Goal: Task Accomplishment & Management: Manage account settings

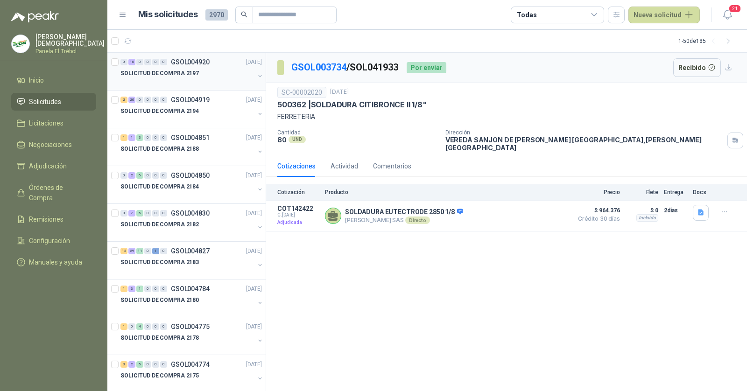
click at [192, 79] on div at bounding box center [187, 82] width 134 height 7
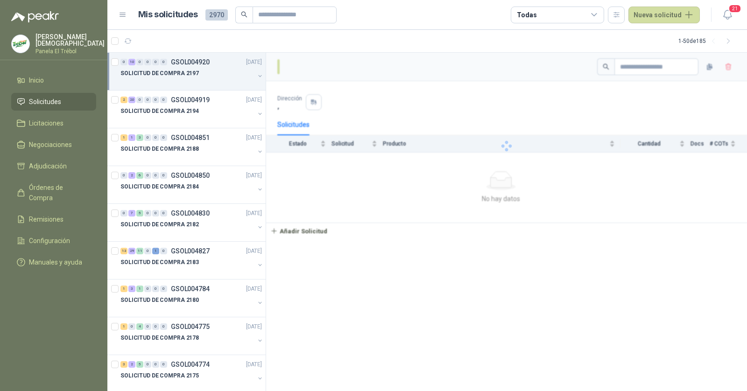
click at [198, 75] on div "SOLICITUD DE COMPRA 2197" at bounding box center [187, 73] width 134 height 11
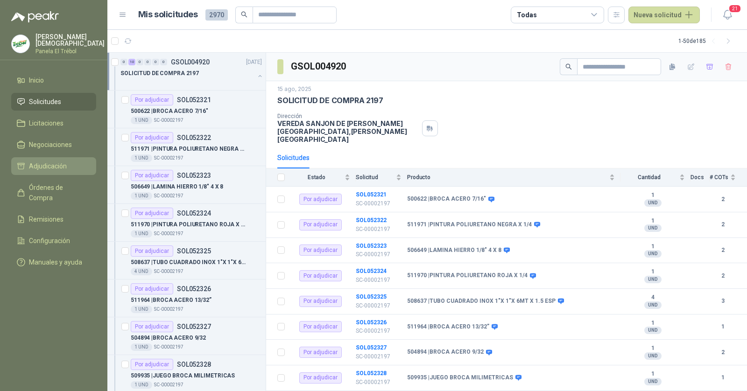
click at [55, 167] on span "Adjudicación" at bounding box center [48, 166] width 38 height 10
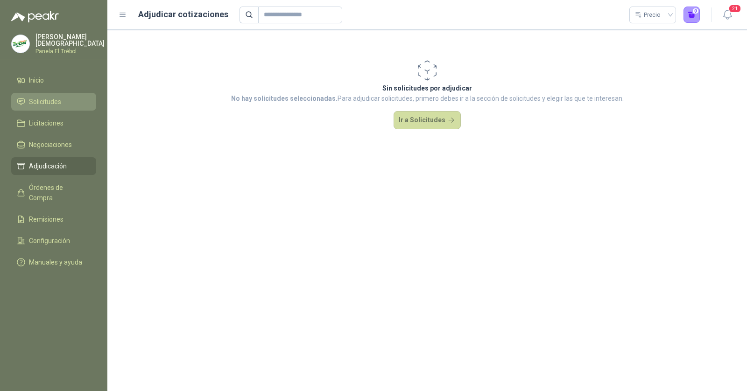
click at [56, 93] on link "Solicitudes" at bounding box center [53, 102] width 85 height 18
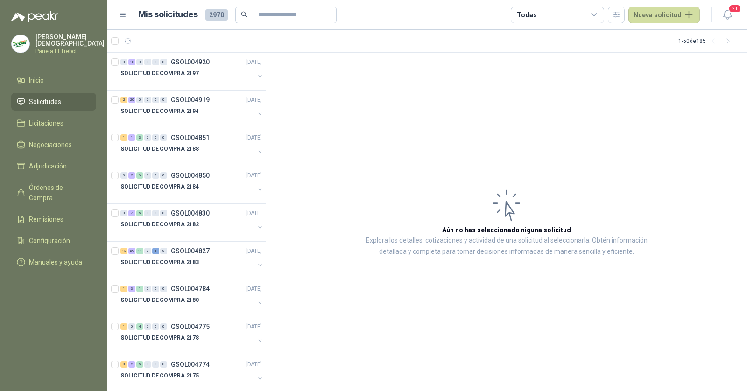
click at [52, 98] on span "Solicitudes" at bounding box center [45, 102] width 32 height 10
click at [268, 16] on input "text" at bounding box center [290, 15] width 65 height 16
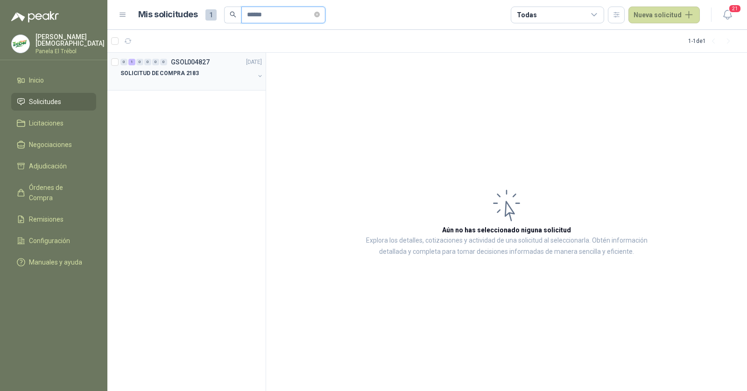
type input "******"
click at [201, 75] on div "SOLICITUD DE COMPRA 2183" at bounding box center [187, 73] width 134 height 11
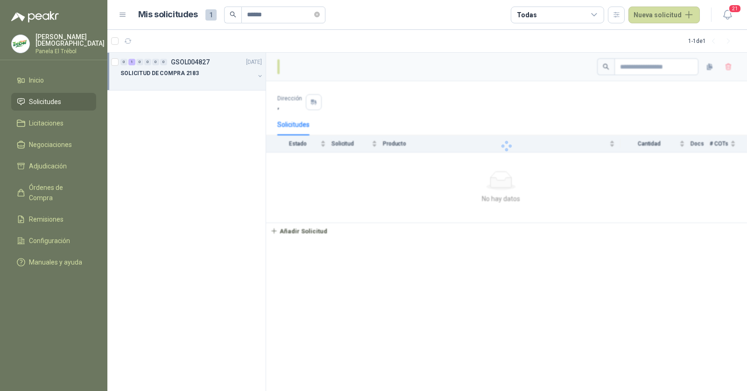
click at [202, 74] on div "SOLICITUD DE COMPRA 2183" at bounding box center [187, 73] width 134 height 11
click at [193, 105] on div "511952 | FILTRO COMBUSTIBLE 1R-0794" at bounding box center [196, 110] width 131 height 11
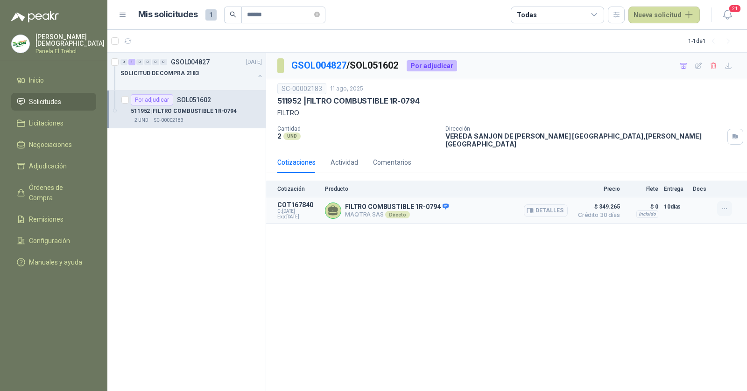
click at [722, 205] on icon "button" at bounding box center [725, 209] width 8 height 8
click at [695, 166] on button "Añadir" at bounding box center [705, 164] width 75 height 15
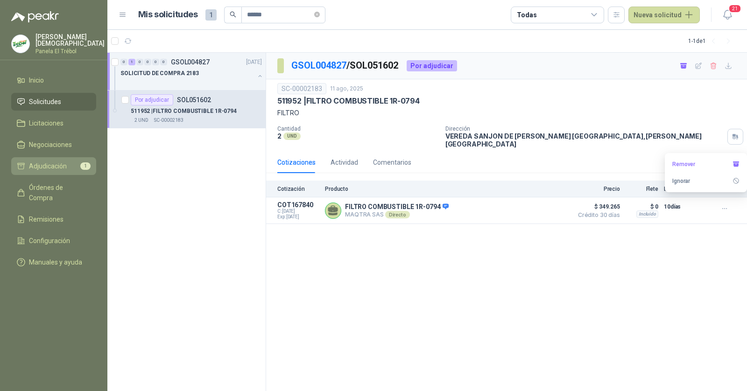
click at [45, 165] on span "Adjudicación" at bounding box center [48, 166] width 38 height 10
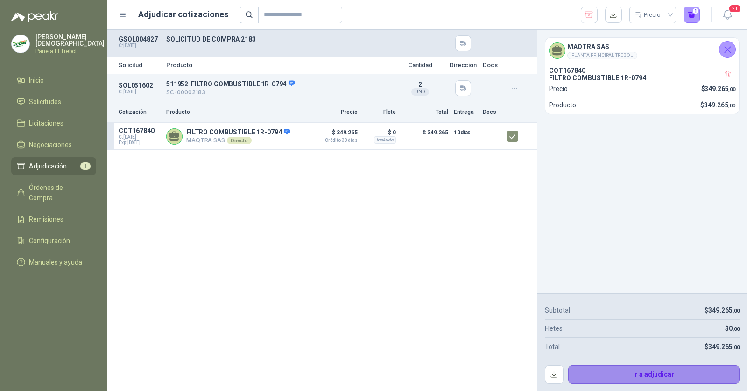
click at [638, 376] on button "Ir a adjudicar" at bounding box center [654, 374] width 172 height 19
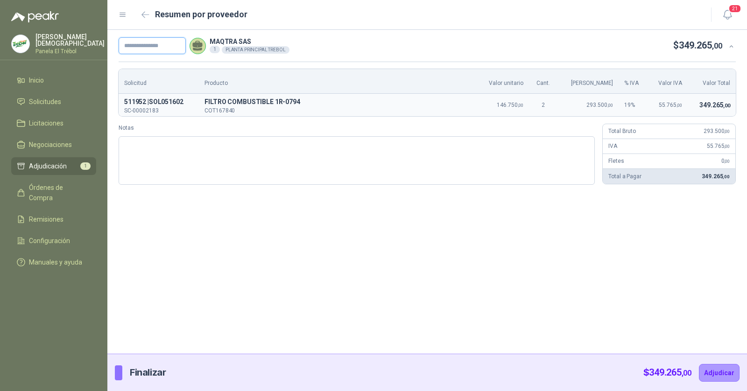
click at [170, 45] on input "text" at bounding box center [152, 45] width 67 height 17
paste input "**********"
type input "**********"
click at [717, 368] on button "Adjudicar" at bounding box center [719, 373] width 41 height 18
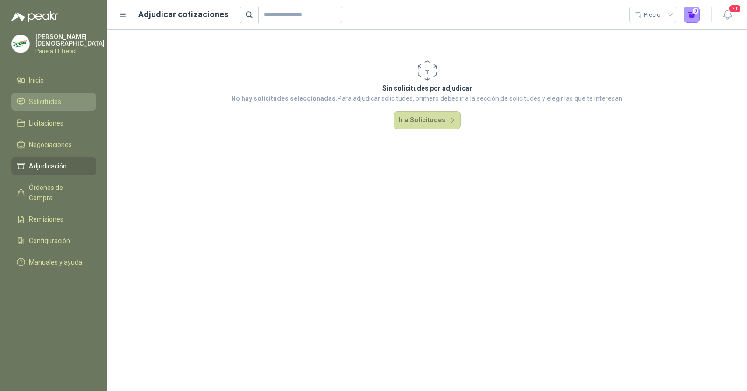
click at [51, 106] on link "Solicitudes" at bounding box center [53, 102] width 85 height 18
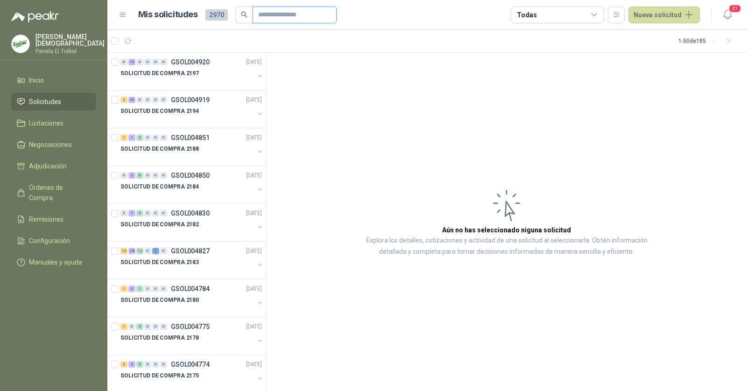
click at [273, 16] on input "text" at bounding box center [290, 15] width 65 height 16
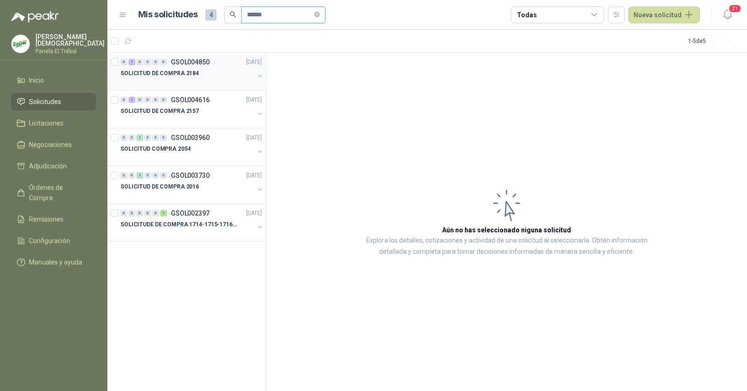
type input "******"
click at [191, 75] on p "SOLICITUD DE COMPRA 2184" at bounding box center [159, 73] width 78 height 9
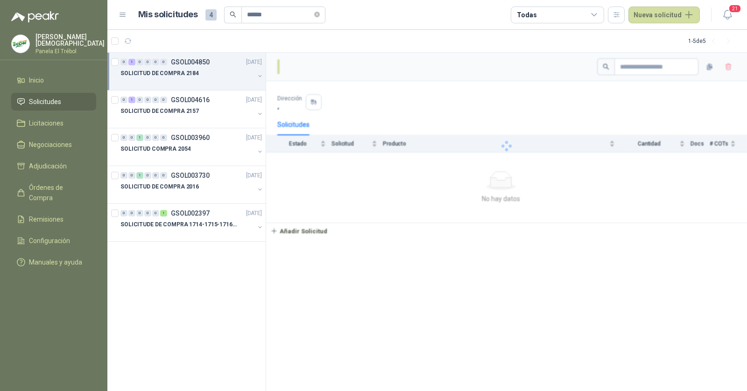
click at [196, 73] on div "SOLICITUD DE COMPRA 2184" at bounding box center [187, 73] width 134 height 11
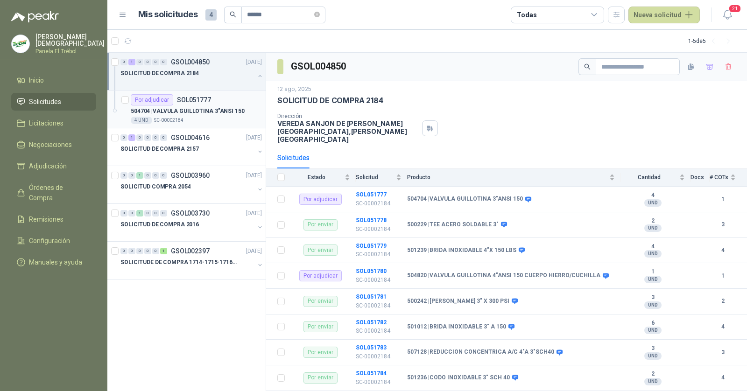
click at [195, 107] on p "504704 | VALVULA GUILLOTINA 3"ANSI 150" at bounding box center [188, 111] width 114 height 9
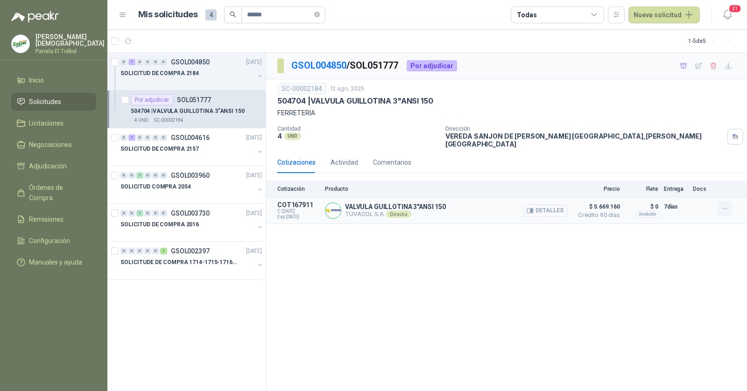
click at [727, 205] on icon "button" at bounding box center [725, 209] width 8 height 8
click at [680, 166] on button "Añadir" at bounding box center [705, 164] width 75 height 15
drag, startPoint x: 258, startPoint y: 17, endPoint x: 288, endPoint y: 21, distance: 30.6
click at [288, 21] on input "******" at bounding box center [279, 15] width 65 height 16
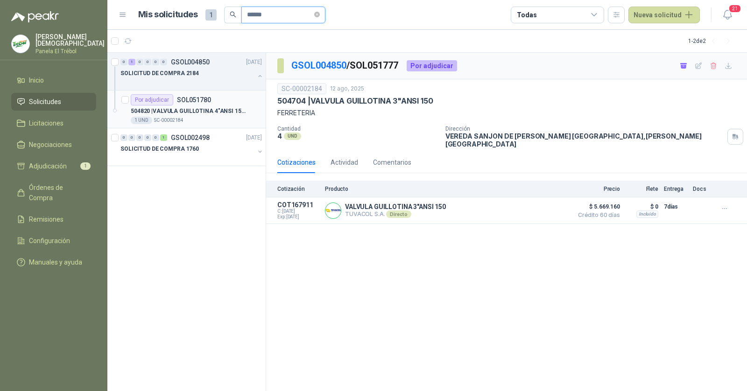
type input "******"
click at [205, 114] on p "504820 | VALVULA GUILLOTINA 4"ANSI 150 CUERPO HIERRO/CUCHILLA" at bounding box center [189, 111] width 116 height 9
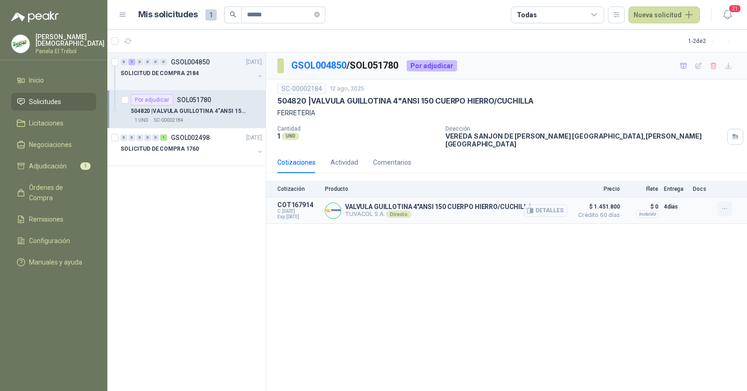
click at [723, 205] on icon "button" at bounding box center [725, 209] width 8 height 8
click at [686, 166] on button "Añadir" at bounding box center [705, 164] width 75 height 15
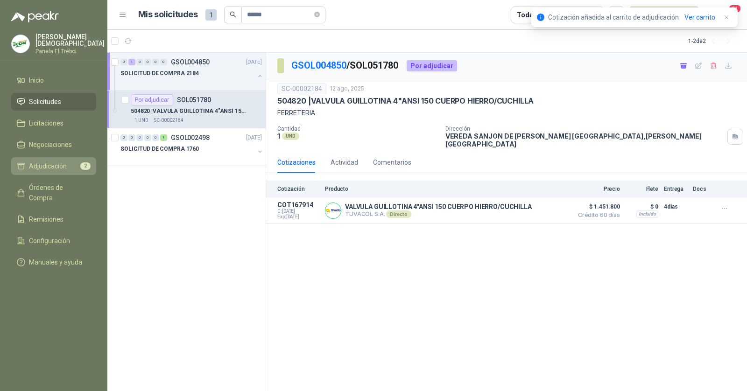
click at [76, 164] on li "Adjudicación 2" at bounding box center [54, 166] width 74 height 10
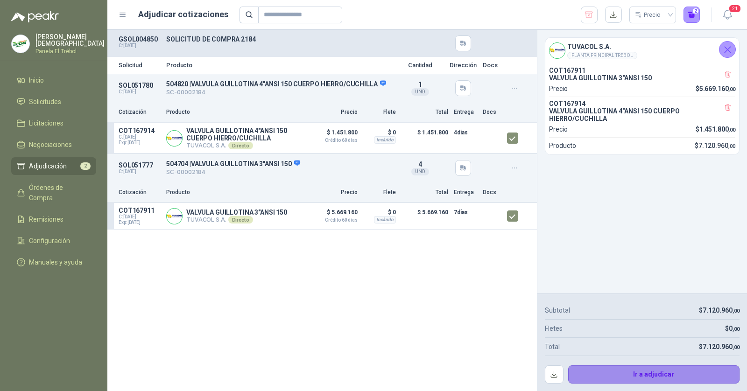
click at [635, 371] on button "Ir a adjudicar" at bounding box center [654, 374] width 172 height 19
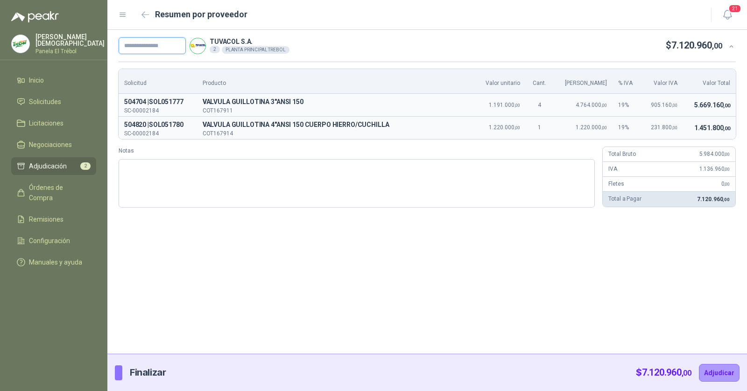
click at [170, 44] on input "text" at bounding box center [152, 45] width 67 height 17
paste input "**********"
type input "**********"
click at [728, 368] on button "Adjudicar" at bounding box center [719, 373] width 41 height 18
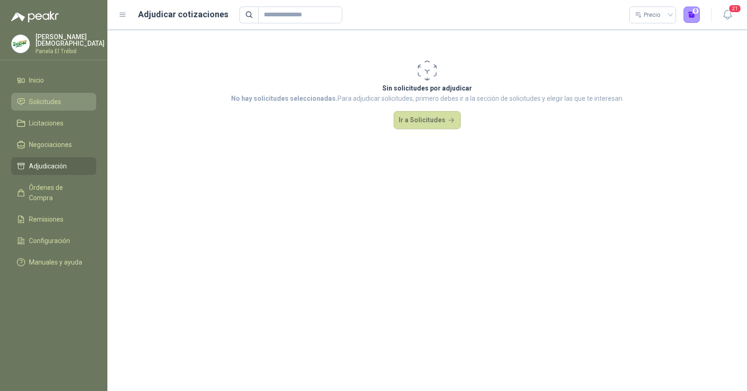
click at [47, 99] on span "Solicitudes" at bounding box center [45, 102] width 32 height 10
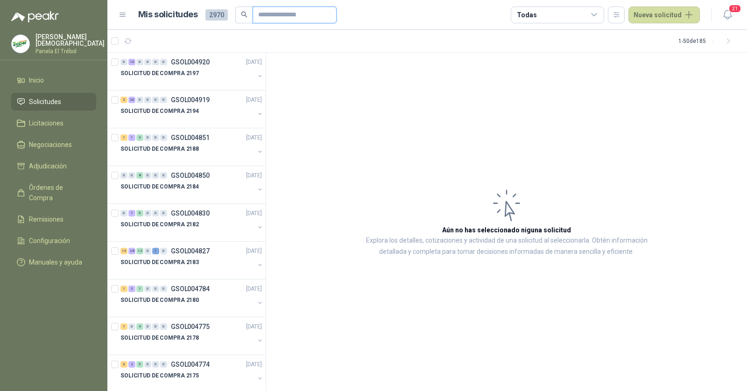
click at [286, 18] on input "text" at bounding box center [290, 15] width 65 height 16
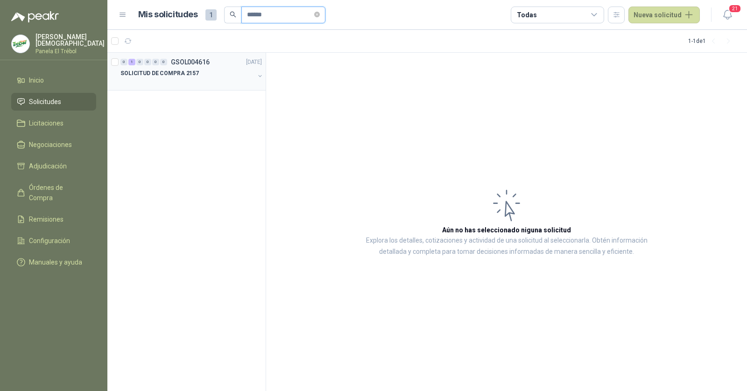
type input "******"
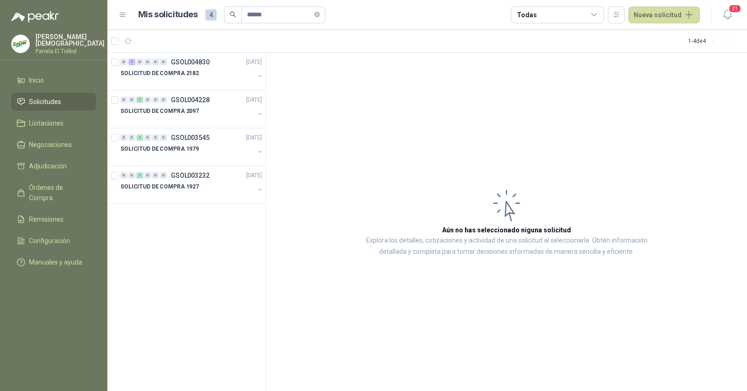
click at [250, 70] on div "SOLICITUD DE COMPRA 2182" at bounding box center [187, 73] width 134 height 11
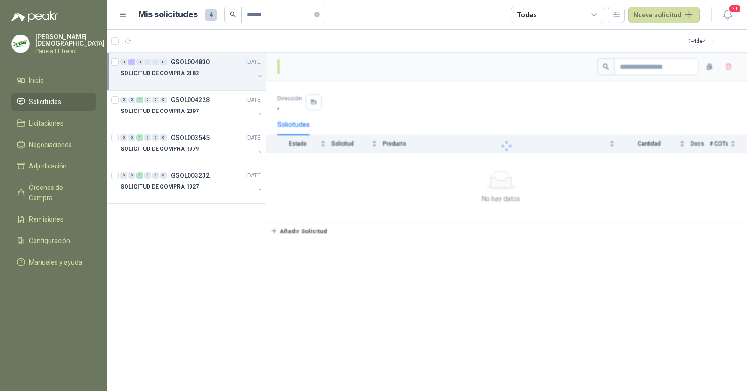
click at [234, 73] on div "SOLICITUD DE COMPRA 2182" at bounding box center [187, 73] width 134 height 11
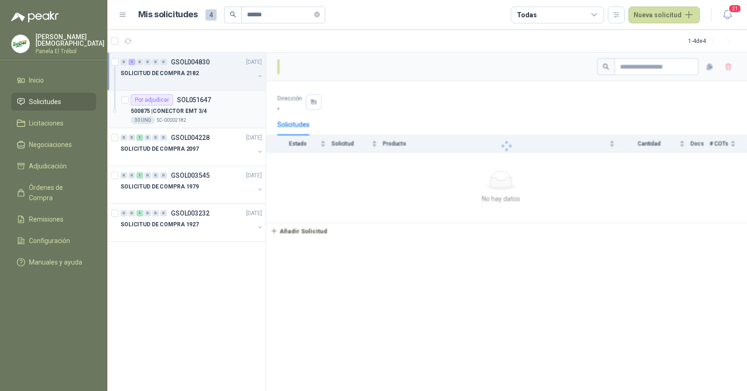
click at [203, 117] on div "30 UND  SC-00002182" at bounding box center [196, 120] width 131 height 7
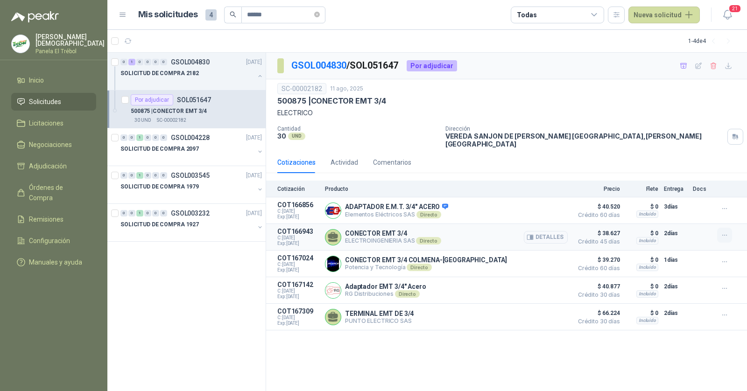
click at [725, 231] on icon "button" at bounding box center [725, 235] width 8 height 8
click at [686, 191] on button "Añadir" at bounding box center [705, 190] width 75 height 15
drag, startPoint x: 280, startPoint y: 17, endPoint x: 231, endPoint y: 15, distance: 49.0
click at [231, 15] on span "******" at bounding box center [274, 15] width 101 height 17
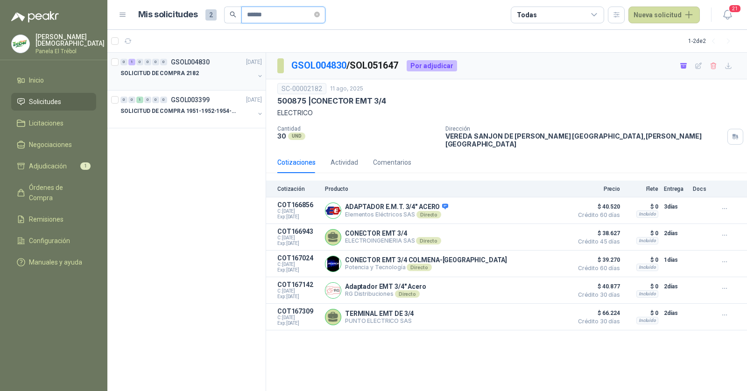
type input "******"
click at [205, 86] on div at bounding box center [187, 82] width 134 height 7
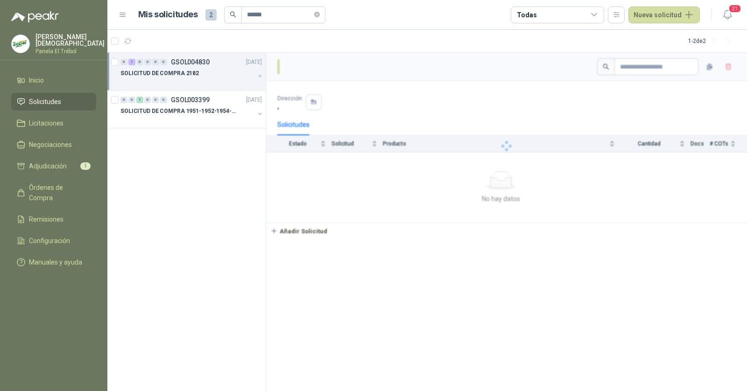
click at [206, 77] on div "SOLICITUD DE COMPRA 2182" at bounding box center [187, 73] width 134 height 11
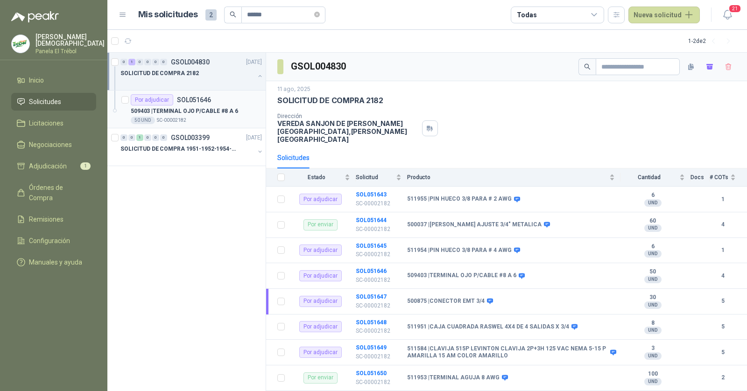
click at [197, 119] on div "50 UND  SC-00002182" at bounding box center [196, 120] width 131 height 7
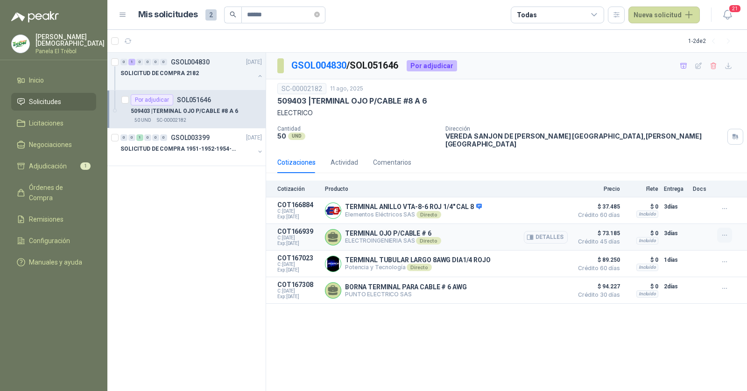
click at [720, 228] on button "button" at bounding box center [724, 235] width 15 height 15
click at [683, 190] on button "Añadir" at bounding box center [705, 190] width 75 height 15
drag, startPoint x: 278, startPoint y: 10, endPoint x: 254, endPoint y: 13, distance: 24.0
click at [254, 13] on input "******" at bounding box center [279, 15] width 65 height 16
click at [277, 19] on input "******" at bounding box center [279, 15] width 65 height 16
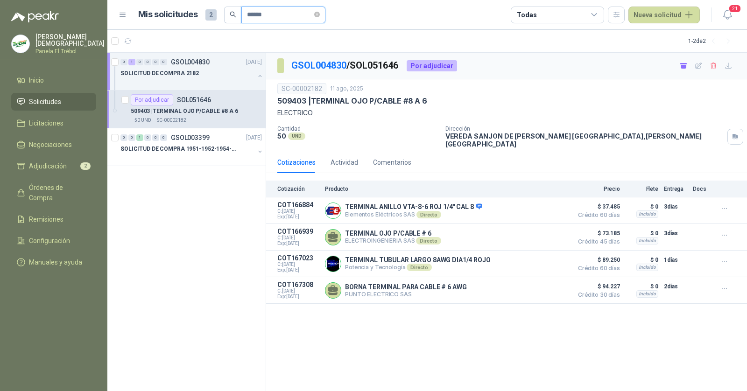
drag, startPoint x: 272, startPoint y: 17, endPoint x: 249, endPoint y: 15, distance: 22.4
click at [249, 15] on input "******" at bounding box center [279, 15] width 65 height 16
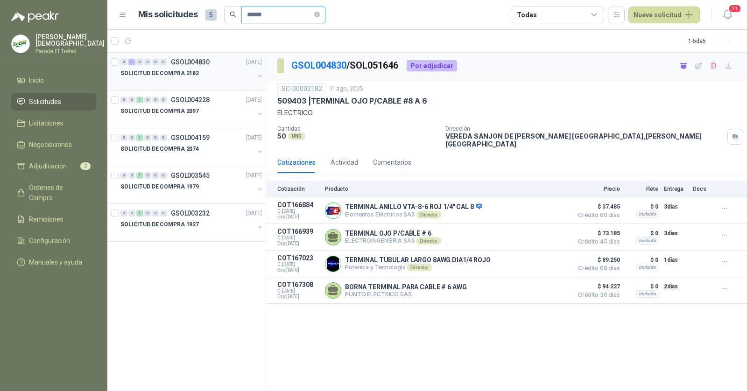
type input "******"
click at [214, 74] on div "SOLICITUD DE COMPRA 2182" at bounding box center [187, 73] width 134 height 11
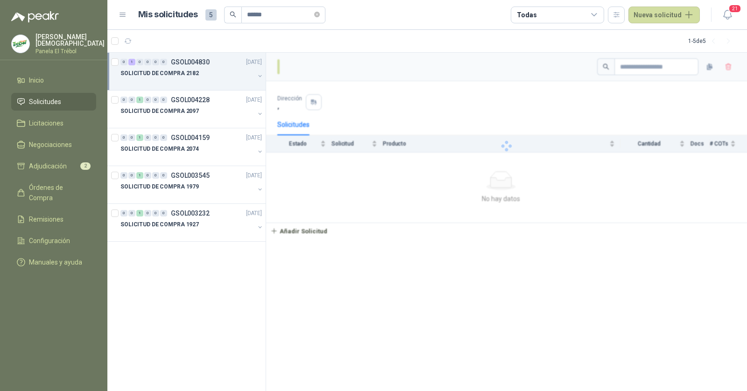
click at [219, 67] on div "0 1 0 0 0 0 GSOL004830 11/08/25" at bounding box center [191, 61] width 143 height 11
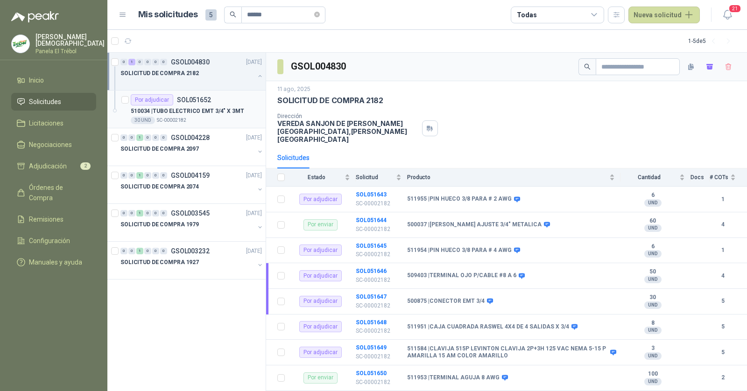
click at [200, 117] on div "30 UND  SC-00002182" at bounding box center [196, 120] width 131 height 7
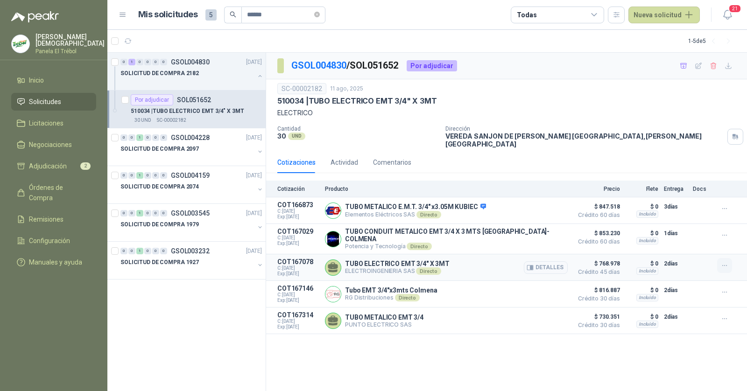
click at [724, 266] on icon "button" at bounding box center [724, 266] width 4 height 0
click at [683, 213] on button "Añadir" at bounding box center [705, 216] width 75 height 15
drag, startPoint x: 278, startPoint y: 19, endPoint x: 253, endPoint y: 18, distance: 24.8
click at [253, 18] on input "******" at bounding box center [279, 15] width 65 height 16
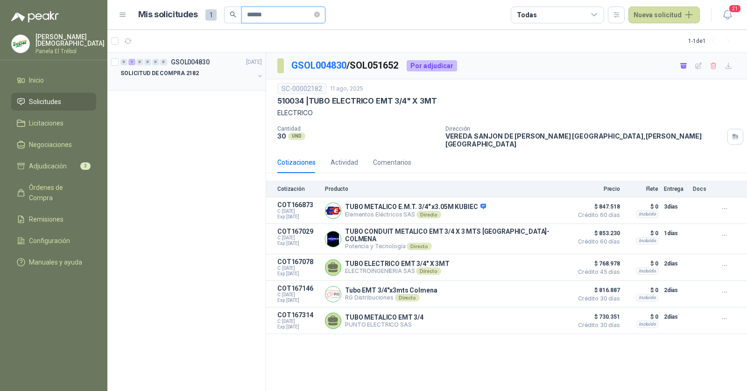
type input "******"
click at [228, 84] on div at bounding box center [187, 82] width 134 height 7
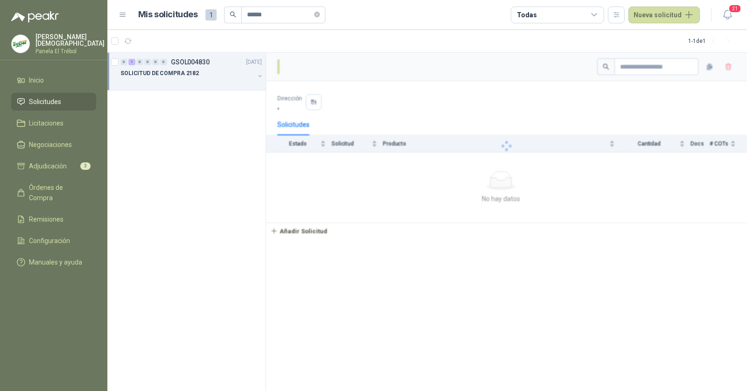
click at [228, 76] on div "SOLICITUD DE COMPRA 2182" at bounding box center [187, 73] width 134 height 11
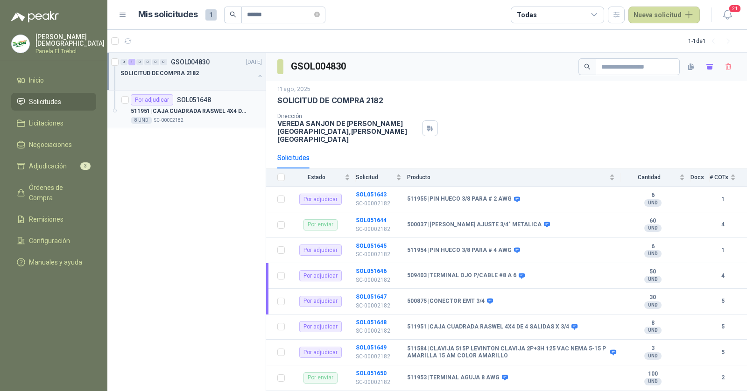
click at [215, 119] on div "8 UND  SC-00002182" at bounding box center [196, 120] width 131 height 7
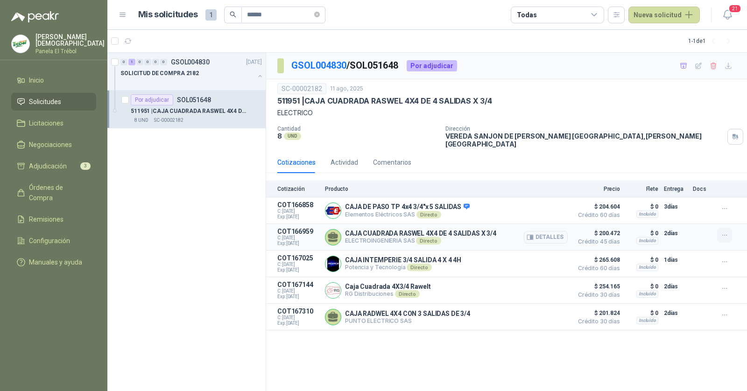
click at [726, 231] on icon "button" at bounding box center [725, 235] width 8 height 8
click at [696, 193] on button "Añadir" at bounding box center [705, 190] width 75 height 15
drag, startPoint x: 276, startPoint y: 16, endPoint x: 254, endPoint y: 18, distance: 22.0
click at [254, 18] on input "******" at bounding box center [279, 15] width 65 height 16
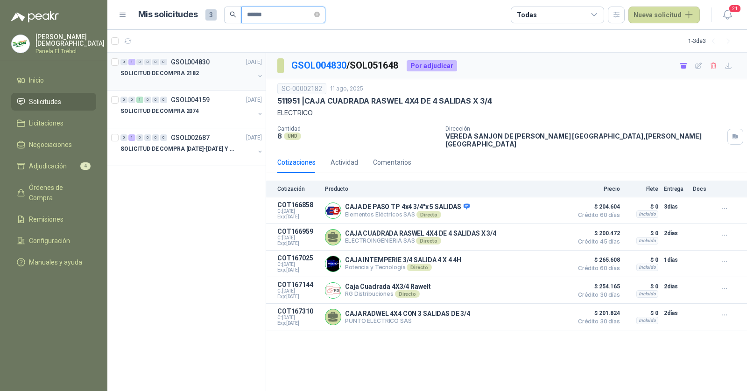
type input "******"
click at [214, 87] on div "0 1 0 0 0 0 GSOL004830 11/08/25 SOLICITUD DE COMPRA 2182" at bounding box center [186, 72] width 158 height 38
click at [213, 82] on div at bounding box center [187, 82] width 134 height 7
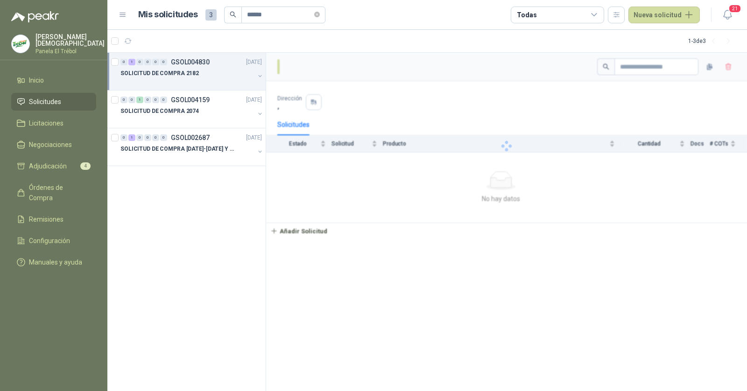
click at [206, 77] on div "SOLICITUD DE COMPRA 2182" at bounding box center [187, 73] width 134 height 11
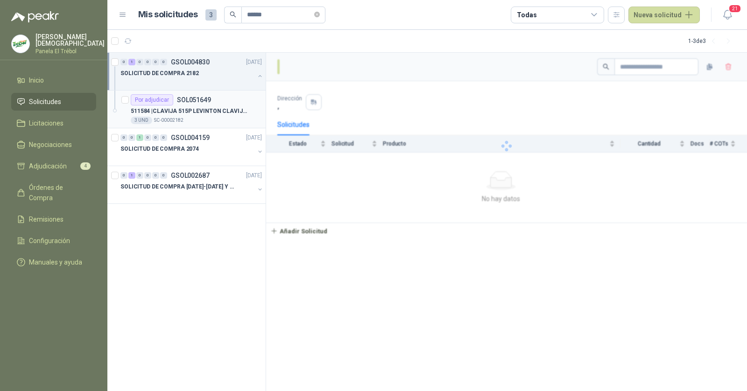
click at [200, 112] on p "511584 | CLAVIJA 515P LEVINTON CLAVIJA 2P+3H 125 VAC NEMA 5-15 P AMARILLA 15 AM…" at bounding box center [189, 111] width 116 height 9
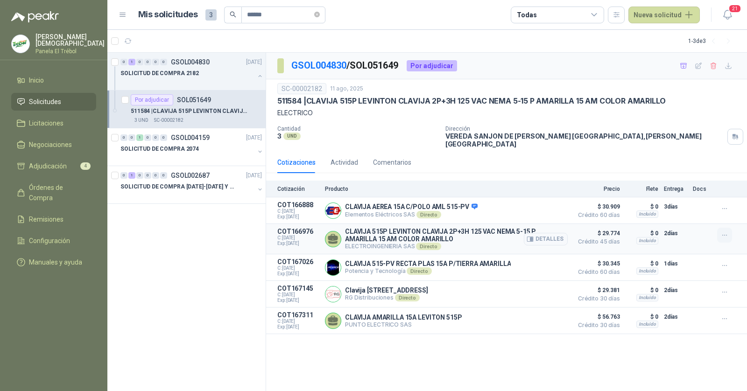
click at [723, 231] on icon "button" at bounding box center [725, 235] width 8 height 8
click at [697, 193] on button "Añadir" at bounding box center [705, 190] width 75 height 15
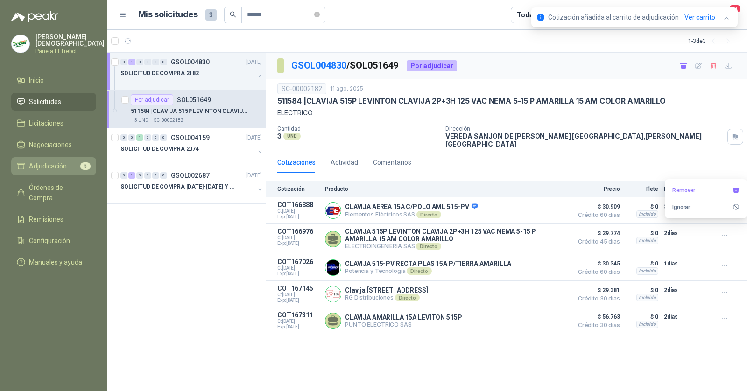
click at [85, 165] on span "5" at bounding box center [85, 165] width 10 height 7
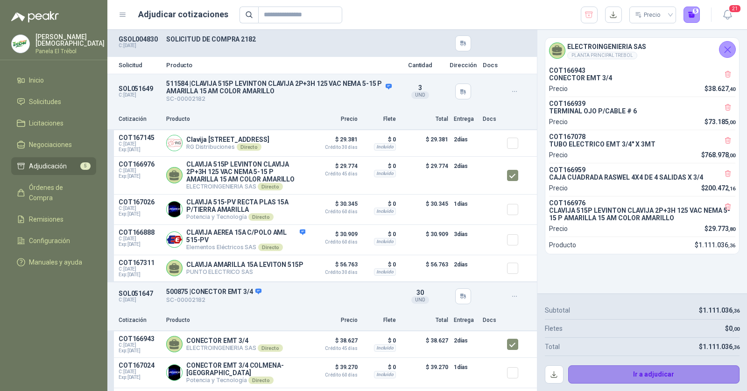
click at [648, 371] on button "Ir a adjudicar" at bounding box center [654, 374] width 172 height 19
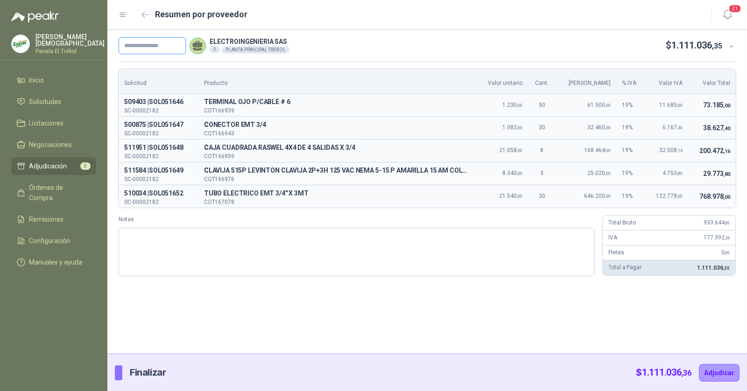
click at [169, 46] on input "text" at bounding box center [152, 45] width 67 height 17
paste input "**********"
type input "**********"
click at [716, 369] on button "Adjudicar" at bounding box center [719, 373] width 41 height 18
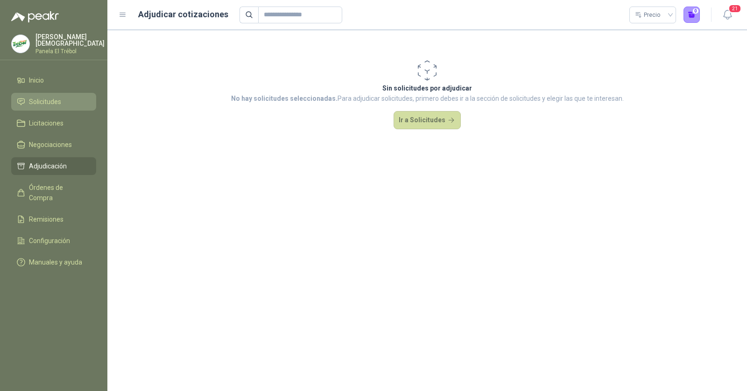
click at [52, 98] on span "Solicitudes" at bounding box center [45, 102] width 32 height 10
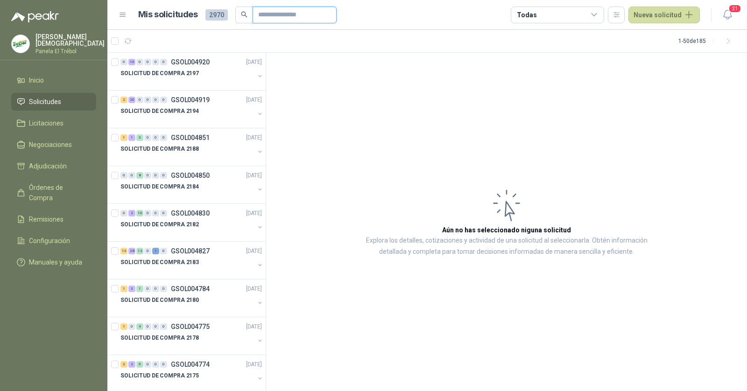
click at [269, 16] on input "text" at bounding box center [290, 15] width 65 height 16
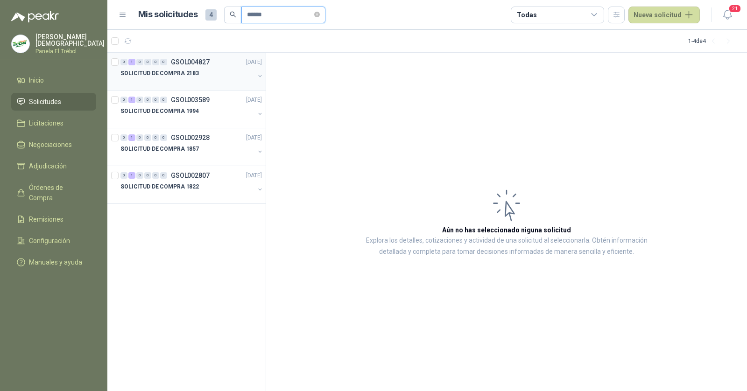
type input "******"
click at [219, 69] on div "SOLICITUD DE COMPRA 2183" at bounding box center [187, 73] width 134 height 11
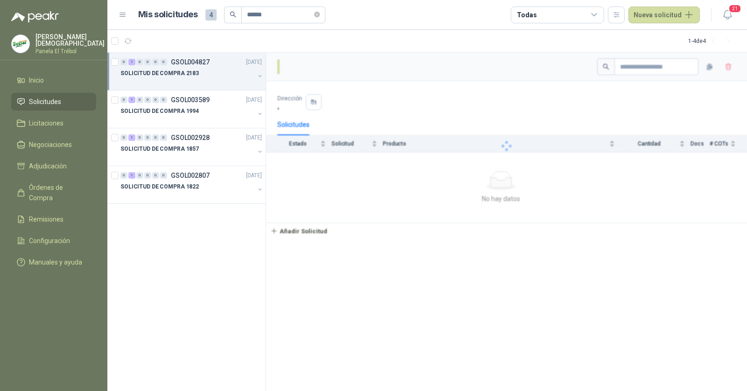
click at [219, 69] on div "SOLICITUD DE COMPRA 2183" at bounding box center [187, 73] width 134 height 11
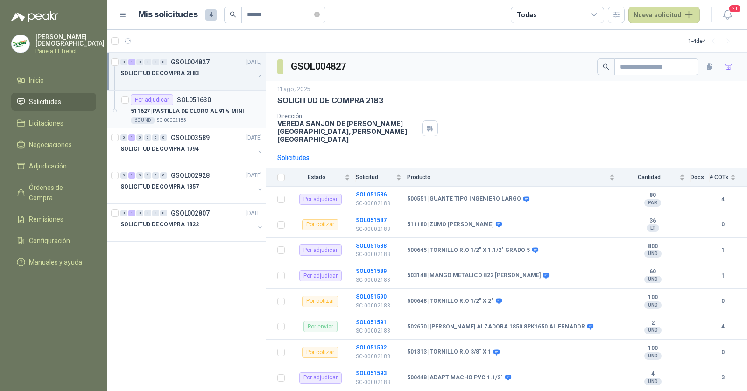
click at [220, 103] on div "Por adjudicar SOL051630" at bounding box center [196, 99] width 131 height 11
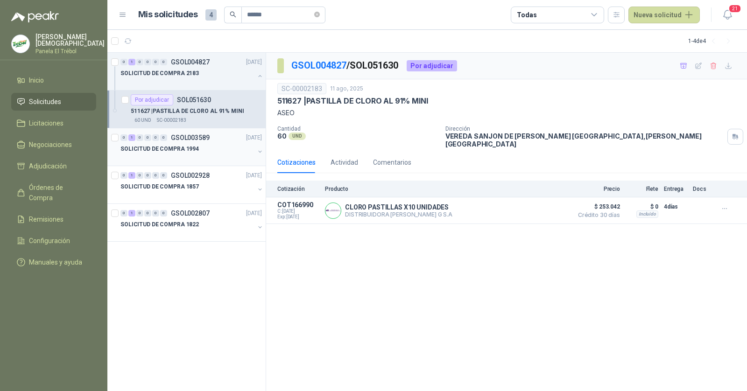
click at [211, 149] on div "SOLICITUD DE COMPRA 1994" at bounding box center [187, 148] width 134 height 11
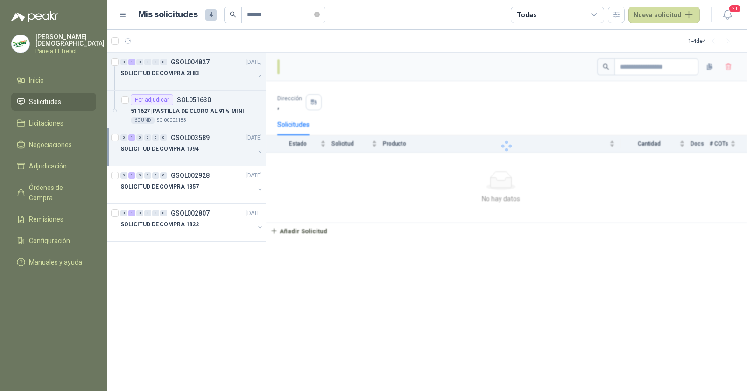
click at [211, 149] on div "SOLICITUD DE COMPRA 1994" at bounding box center [187, 148] width 134 height 11
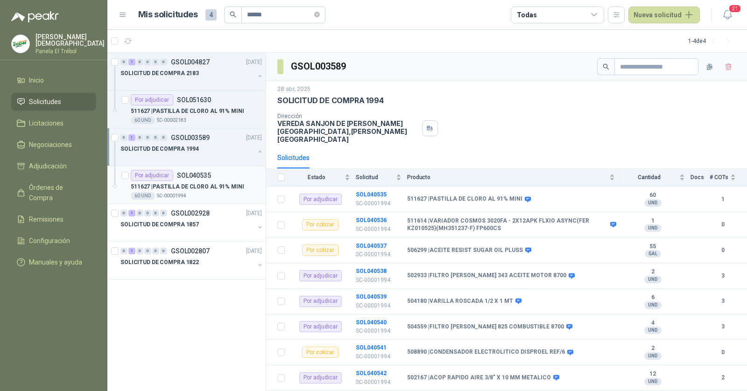
click at [214, 174] on div "Por adjudicar SOL040535" at bounding box center [196, 175] width 131 height 11
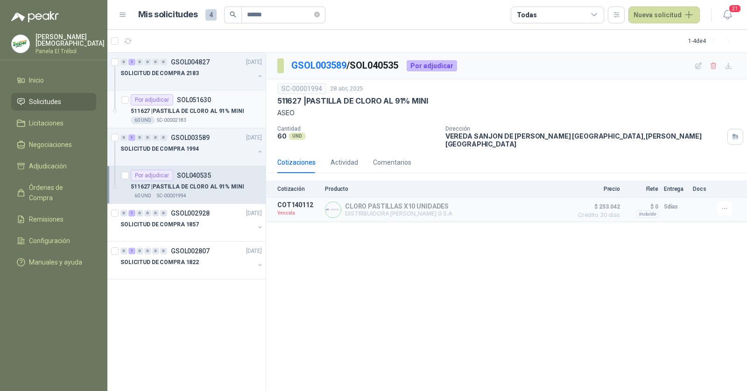
click at [210, 104] on div "Por adjudicar SOL051630" at bounding box center [196, 99] width 131 height 11
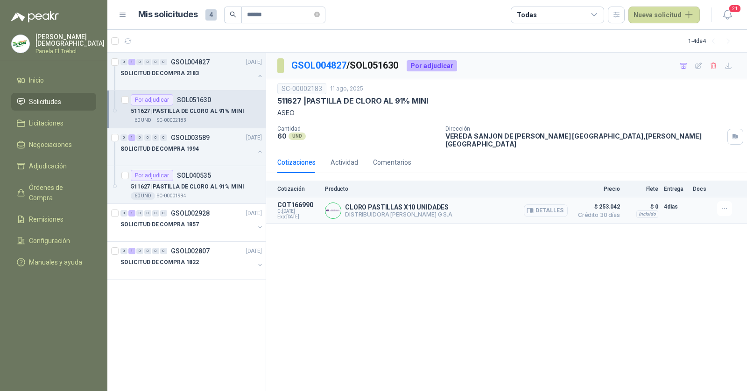
click at [532, 209] on icon "button" at bounding box center [531, 211] width 2 height 4
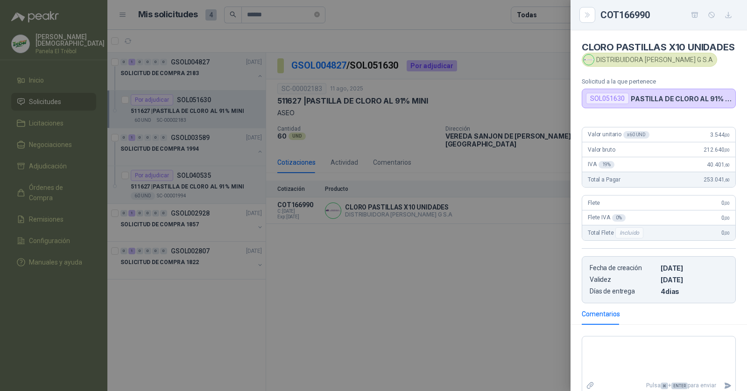
click at [491, 221] on div at bounding box center [373, 195] width 747 height 391
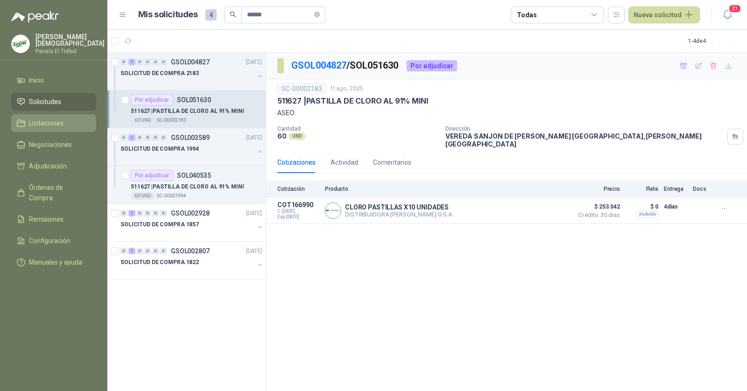
click at [23, 128] on link "Licitaciones" at bounding box center [53, 123] width 85 height 18
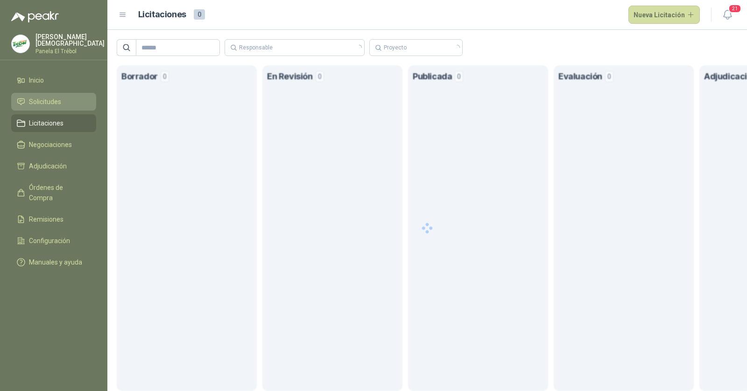
click at [47, 98] on span "Solicitudes" at bounding box center [45, 102] width 32 height 10
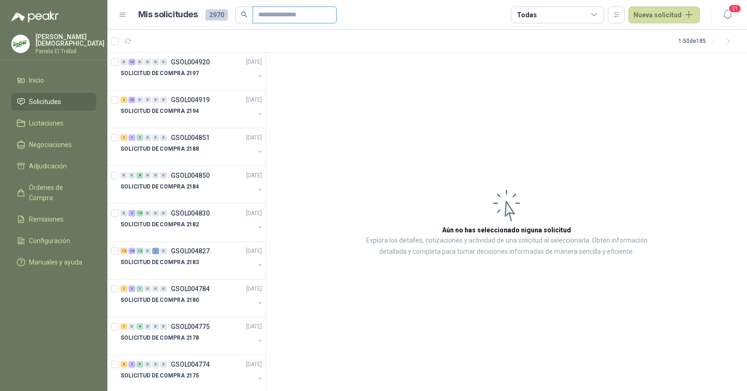
click at [273, 15] on input "text" at bounding box center [290, 15] width 65 height 16
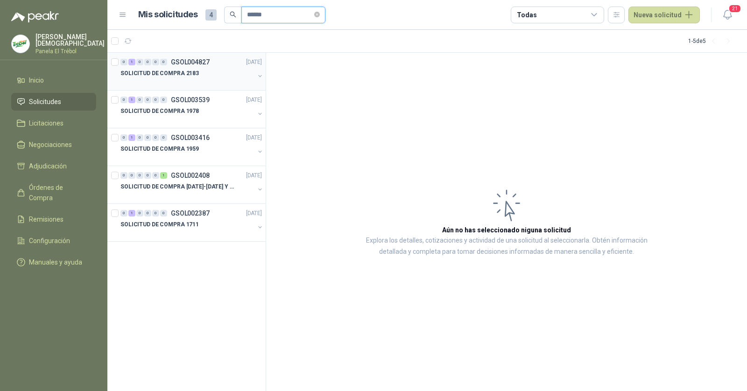
type input "******"
click at [194, 78] on div "SOLICITUD DE COMPRA 2183" at bounding box center [187, 73] width 134 height 11
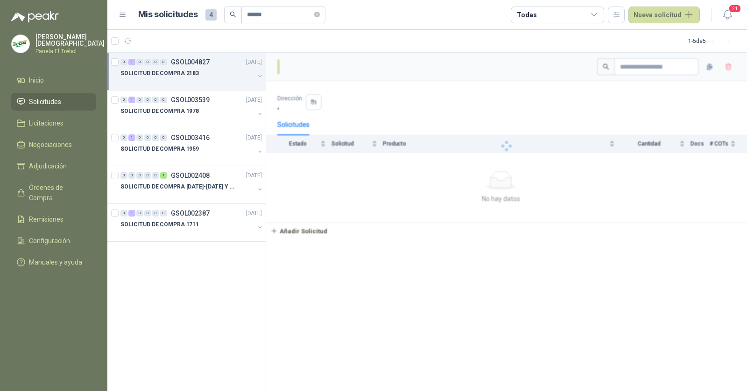
click at [198, 75] on div "SOLICITUD DE COMPRA 2183" at bounding box center [187, 73] width 134 height 11
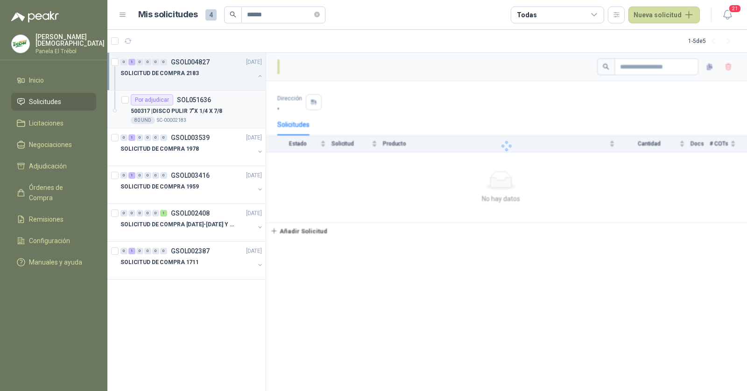
click at [195, 110] on p "500317 | DISCO PULIR 7"X 1/4 X 7/8" at bounding box center [176, 111] width 91 height 9
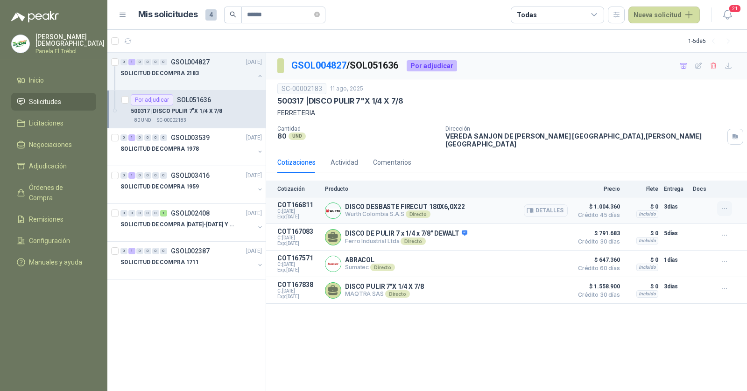
click at [720, 202] on button "button" at bounding box center [724, 208] width 15 height 15
click at [702, 168] on button "Añadir" at bounding box center [705, 164] width 75 height 15
drag, startPoint x: 270, startPoint y: 14, endPoint x: 253, endPoint y: 14, distance: 17.3
click at [253, 14] on input "******" at bounding box center [279, 15] width 65 height 16
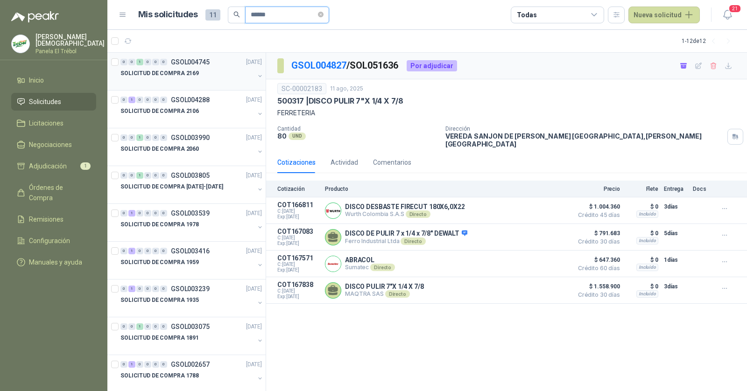
type input "******"
click at [201, 70] on div "SOLICITUD DE COMPRA 2169" at bounding box center [187, 73] width 134 height 11
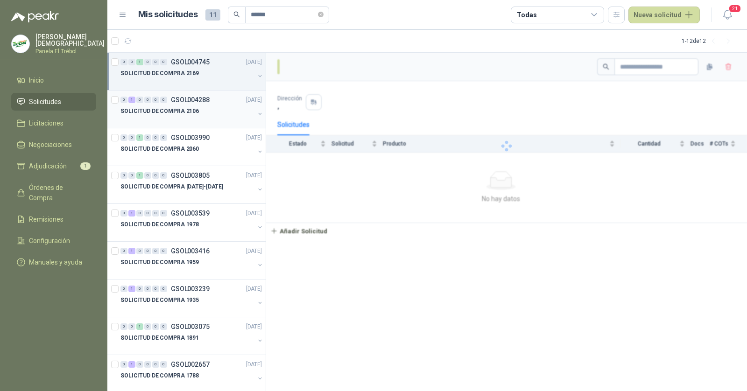
click at [197, 106] on div "SOLICITUD DE COMPRA 2106" at bounding box center [187, 110] width 134 height 11
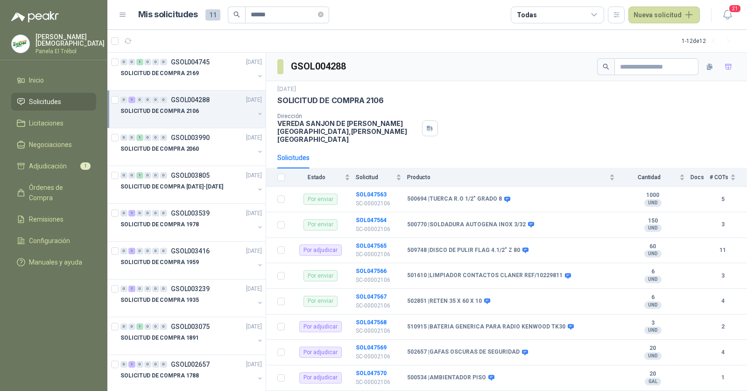
click at [56, 84] on link "Inicio" at bounding box center [53, 80] width 85 height 18
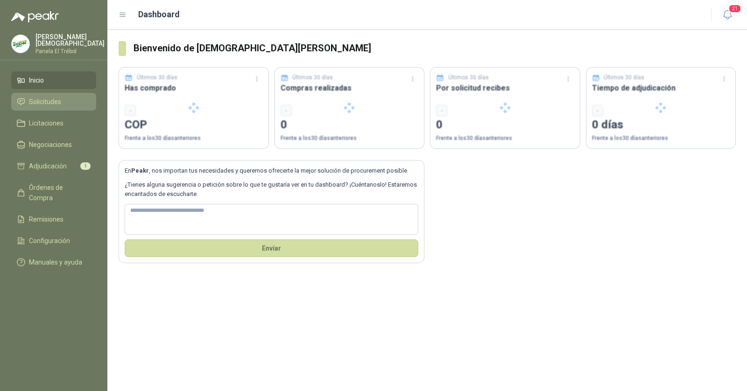
click at [55, 99] on span "Solicitudes" at bounding box center [45, 102] width 32 height 10
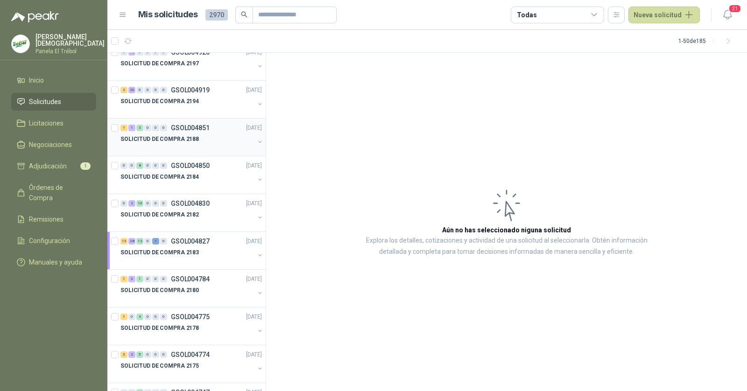
scroll to position [31, 0]
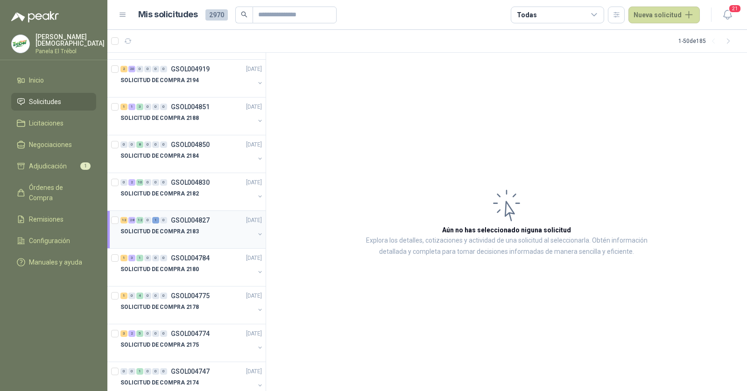
click at [203, 233] on div "SOLICITUD DE COMPRA 2183" at bounding box center [187, 231] width 134 height 11
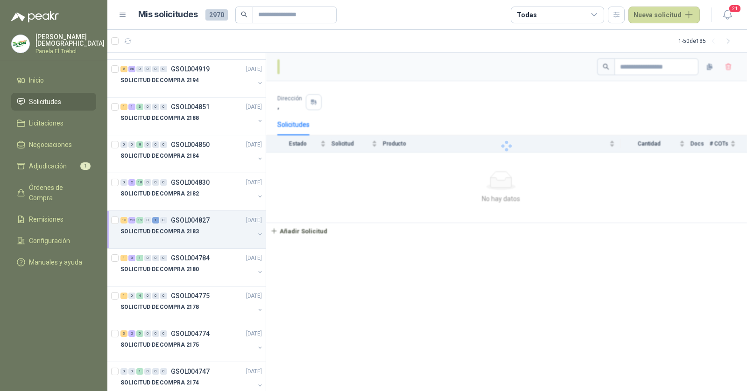
click at [216, 231] on div "SOLICITUD DE COMPRA 2183" at bounding box center [187, 231] width 134 height 11
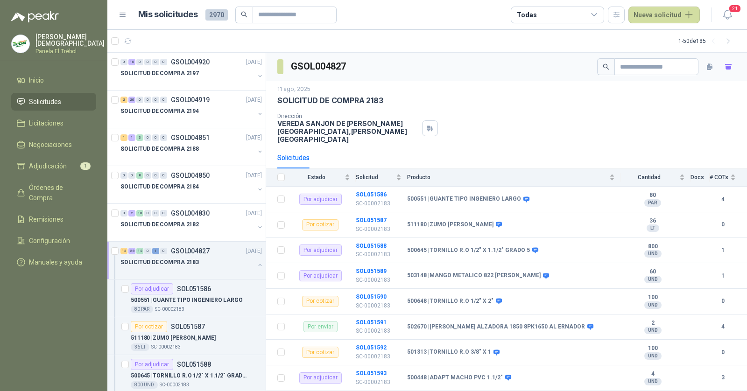
click at [181, 259] on p "SOLICITUD DE COMPRA 2183" at bounding box center [159, 262] width 78 height 9
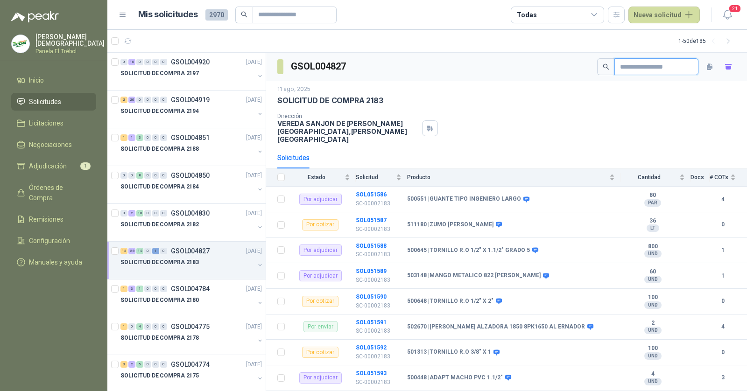
click at [655, 70] on input "text" at bounding box center [652, 67] width 65 height 16
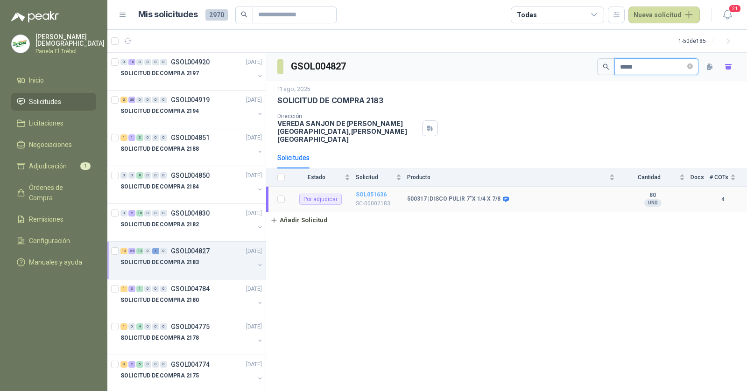
type input "*****"
click at [376, 191] on b "SOL051636" at bounding box center [371, 194] width 31 height 7
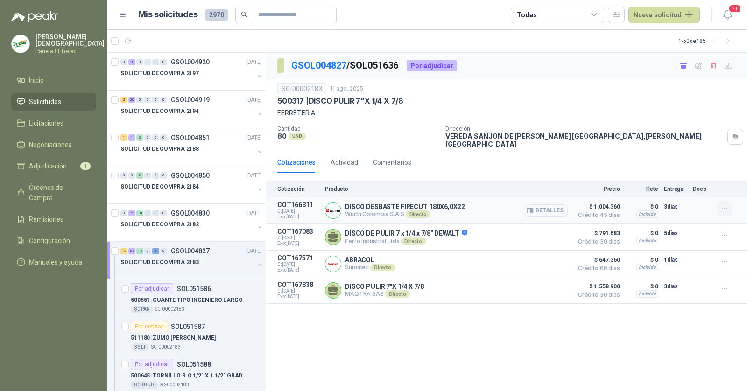
click at [724, 205] on icon "button" at bounding box center [725, 209] width 8 height 8
click at [686, 126] on div "Dirección VEREDA SANJON DE PIEDRA Andalucía , Valle del Cauca" at bounding box center [594, 137] width 298 height 22
click at [287, 15] on input "text" at bounding box center [290, 15] width 65 height 16
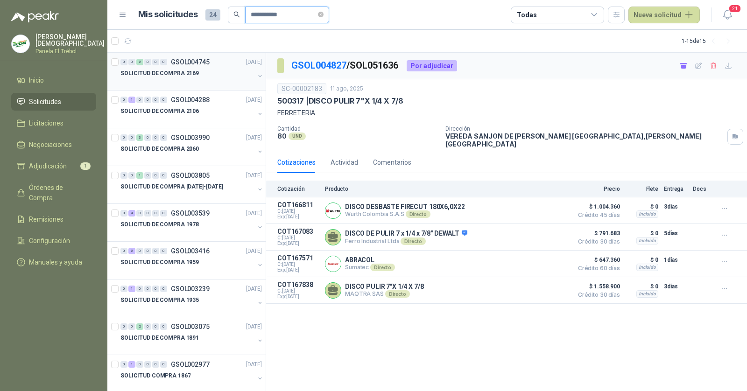
type input "**********"
click at [189, 87] on div "0 0 2 0 0 0 GSOL004745 04/08/25 SOLICITUD DE COMPRA 2169" at bounding box center [186, 72] width 158 height 38
click at [195, 82] on div at bounding box center [187, 82] width 134 height 7
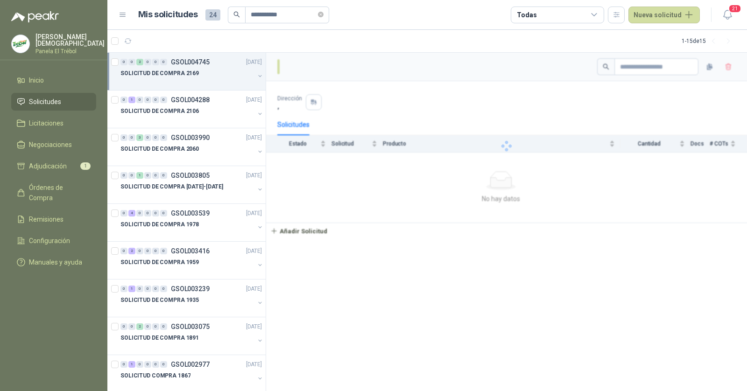
click at [210, 75] on div "SOLICITUD DE COMPRA 2169" at bounding box center [187, 73] width 134 height 11
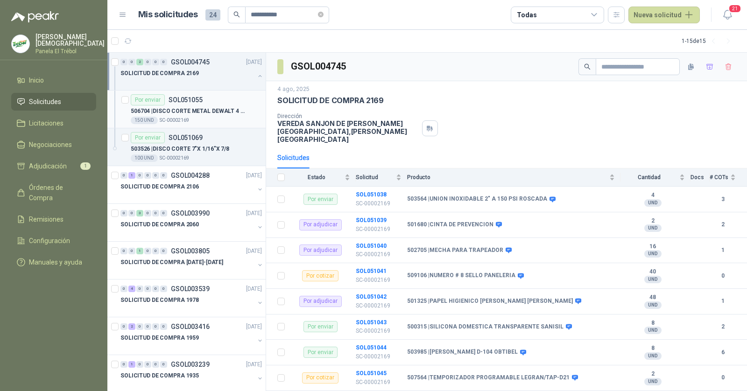
click at [222, 112] on p "506704 | DISCO CORTE METAL DEWALT 4 1/2"X 1/8"" at bounding box center [189, 111] width 116 height 9
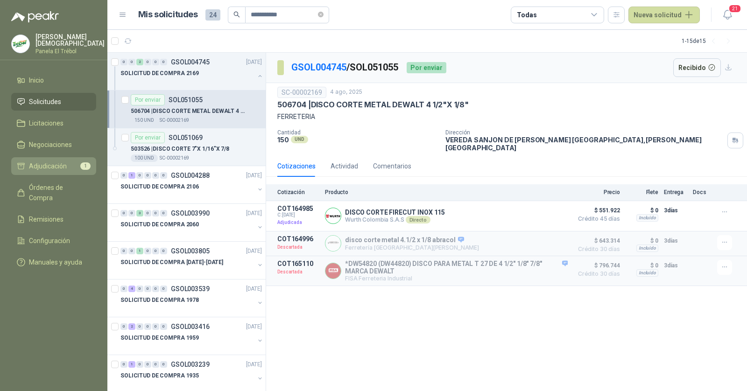
click at [48, 157] on link "Adjudicación 1" at bounding box center [53, 166] width 85 height 18
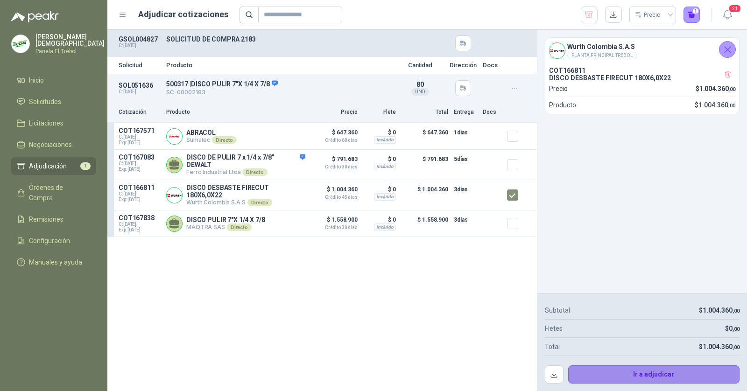
click at [674, 373] on button "Ir a adjudicar" at bounding box center [654, 374] width 172 height 19
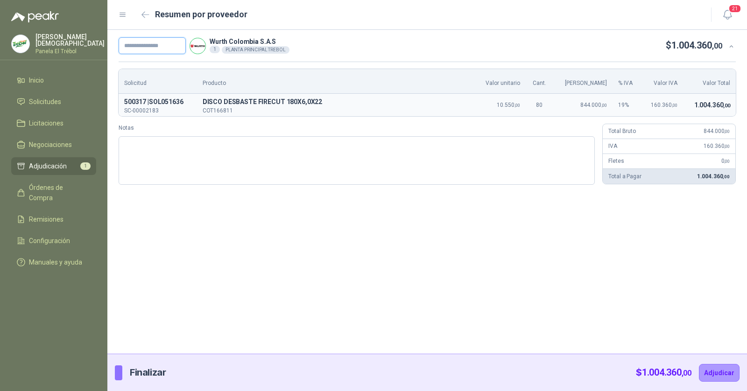
click at [164, 49] on input "text" at bounding box center [152, 45] width 67 height 17
paste input "**********"
type input "**********"
click at [715, 373] on button "Adjudicar" at bounding box center [719, 373] width 41 height 18
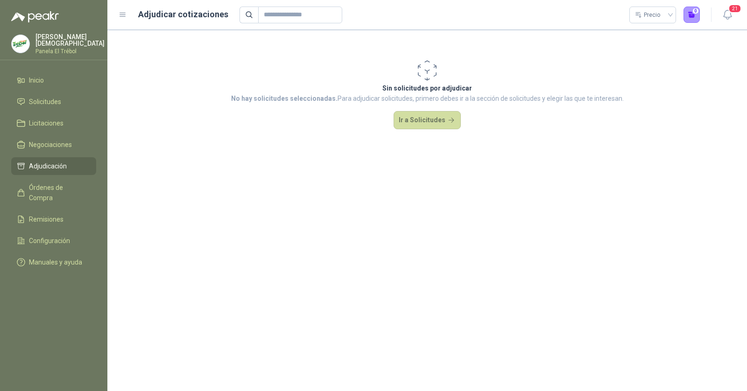
click at [60, 49] on p "Panela El Trébol" at bounding box center [69, 52] width 69 height 6
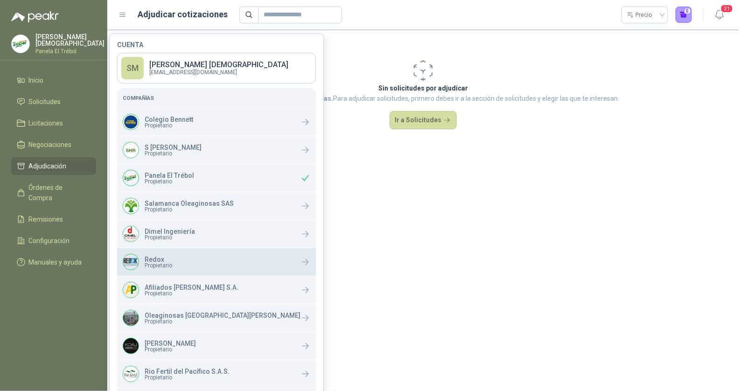
scroll to position [89, 0]
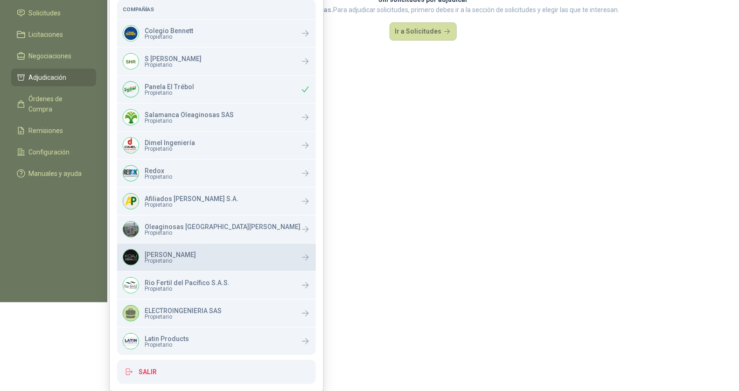
click at [203, 259] on div "Permoda Propietario" at bounding box center [216, 258] width 199 height 28
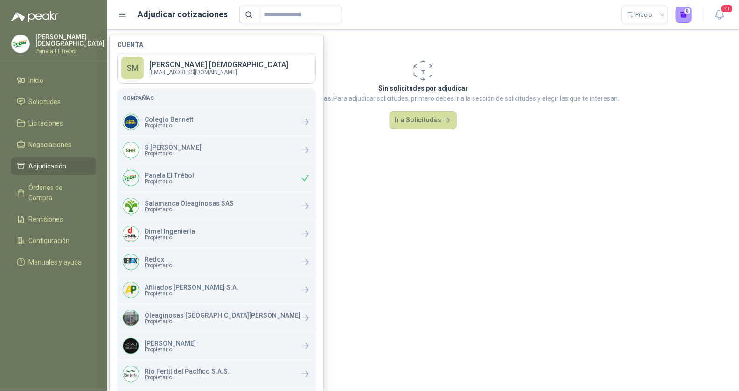
scroll to position [27, 0]
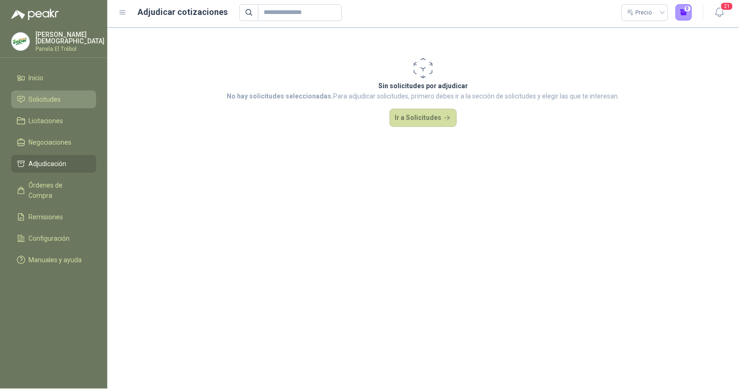
click at [44, 94] on span "Solicitudes" at bounding box center [45, 99] width 32 height 10
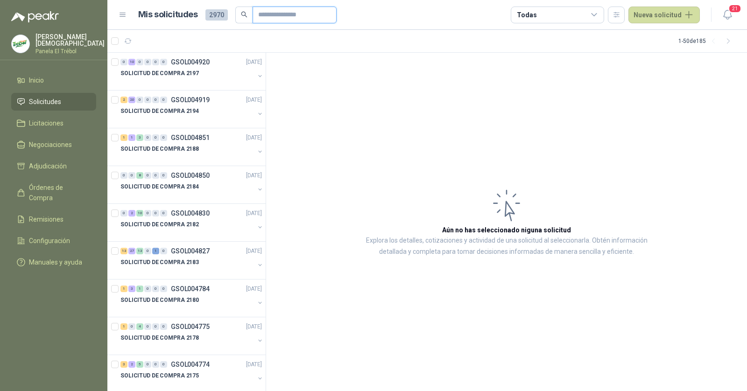
click at [279, 14] on input "text" at bounding box center [290, 15] width 65 height 16
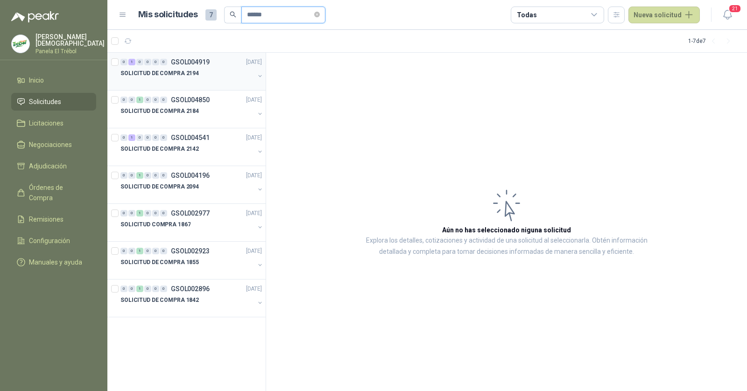
type input "******"
click at [209, 69] on div "SOLICITUD DE COMPRA 2194" at bounding box center [187, 73] width 134 height 11
click at [209, 70] on div "SOLICITUD DE COMPRA 2194" at bounding box center [187, 73] width 134 height 11
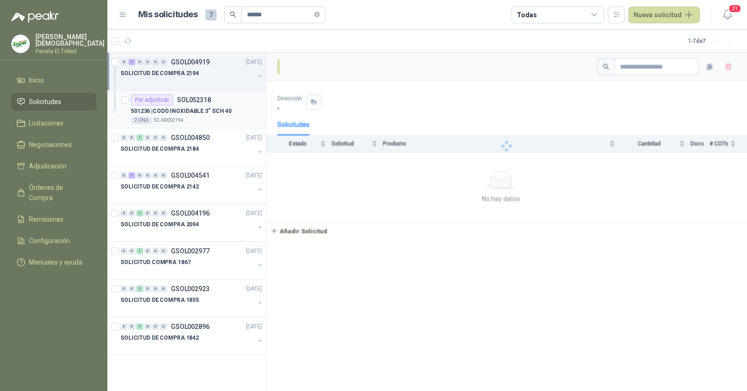
click at [210, 102] on div "Por adjudicar SOL052318" at bounding box center [196, 99] width 131 height 11
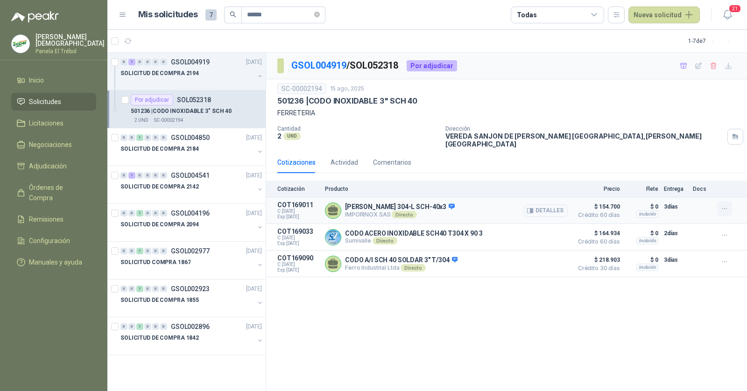
click at [728, 205] on icon "button" at bounding box center [725, 209] width 8 height 8
click at [693, 164] on button "Añadir" at bounding box center [705, 164] width 75 height 15
click at [190, 189] on p "SOLICITUD DE COMPRA 2142" at bounding box center [159, 186] width 78 height 9
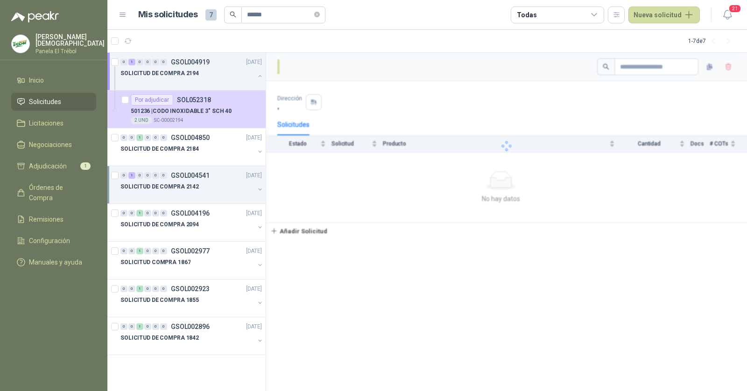
click at [202, 185] on div "SOLICITUD DE COMPRA 2142" at bounding box center [187, 186] width 134 height 11
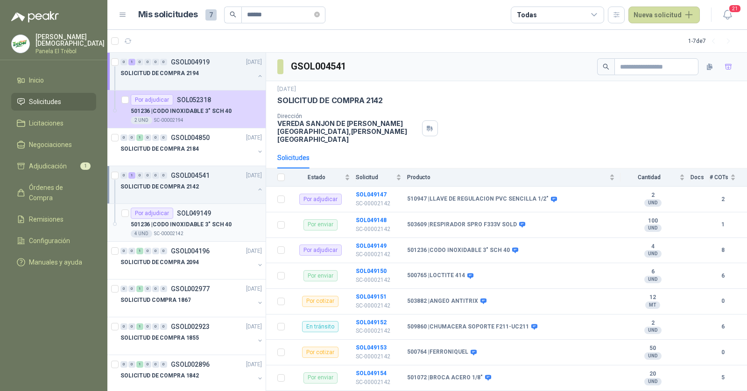
click at [180, 219] on div "501236 | CODO INOXIDABLE 3" SCH 40" at bounding box center [196, 224] width 131 height 11
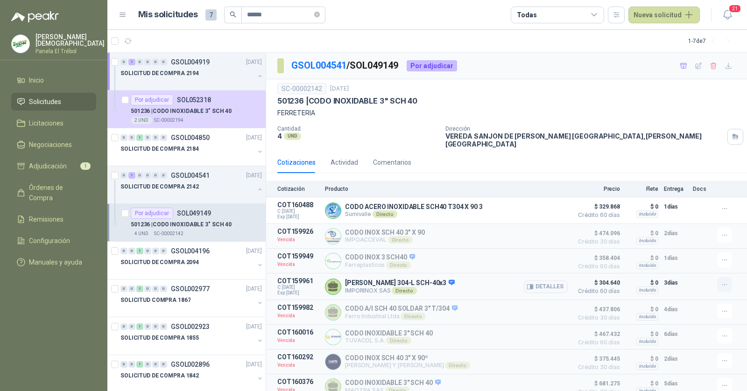
click at [724, 281] on icon "button" at bounding box center [725, 285] width 8 height 8
click at [296, 277] on p "COT159961" at bounding box center [298, 280] width 42 height 7
copy p "COT159961"
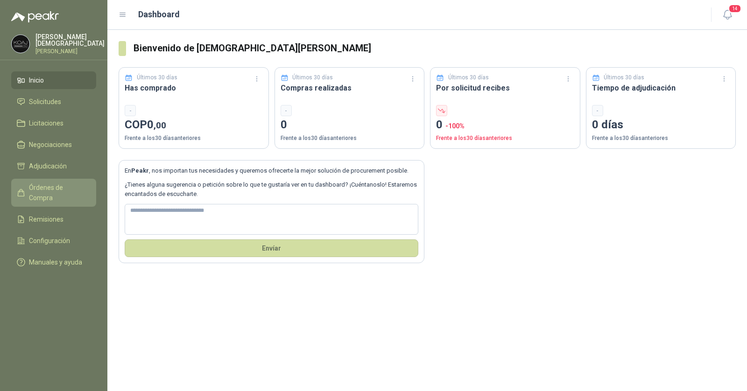
click at [58, 186] on span "Órdenes de Compra" at bounding box center [58, 192] width 58 height 21
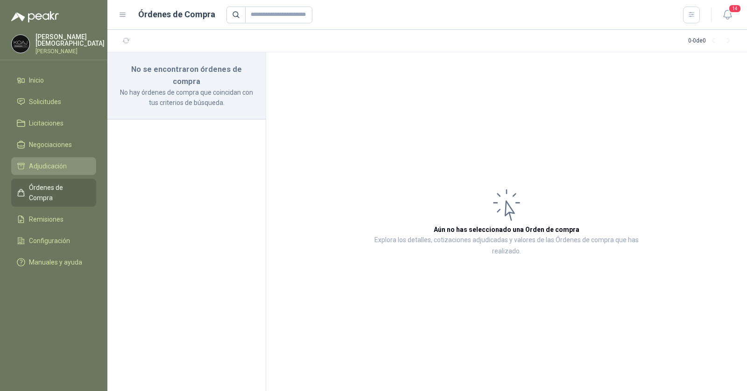
click at [77, 163] on li "Adjudicación" at bounding box center [54, 166] width 74 height 10
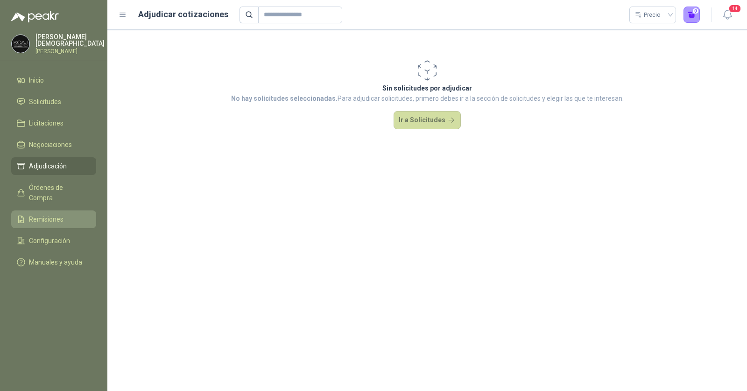
click at [67, 214] on li "Remisiones" at bounding box center [54, 219] width 74 height 10
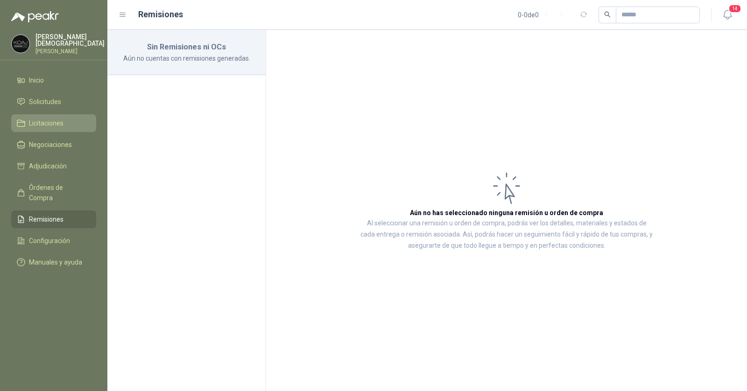
click at [62, 120] on span "Licitaciones" at bounding box center [46, 123] width 35 height 10
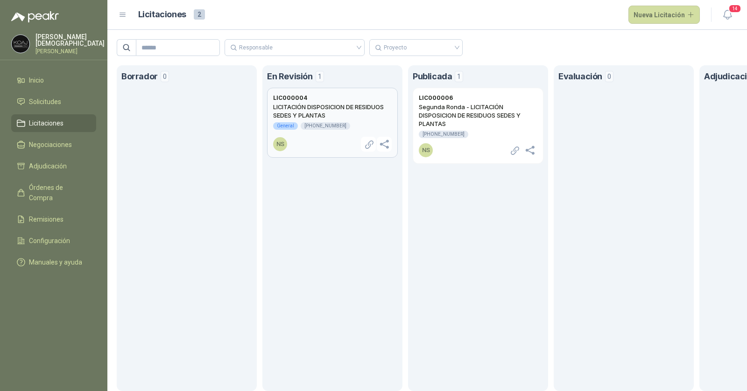
click at [326, 144] on footer "NS" at bounding box center [332, 144] width 119 height 15
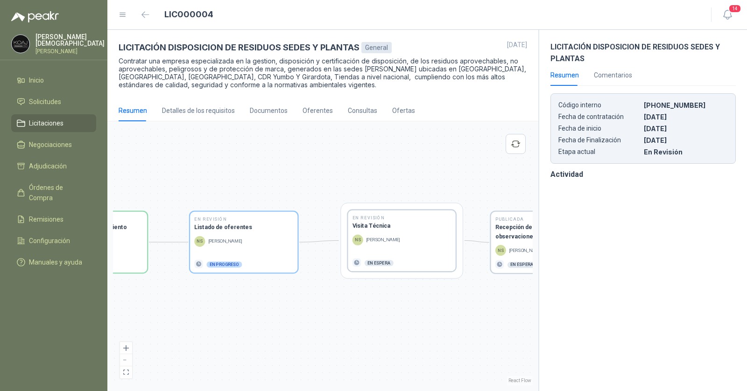
drag, startPoint x: 412, startPoint y: 147, endPoint x: 330, endPoint y: 168, distance: 85.0
click at [330, 168] on div "En Revisión Descripción del requerimiento NS Nathaly Saboya Finalizado En Revis…" at bounding box center [323, 256] width 420 height 259
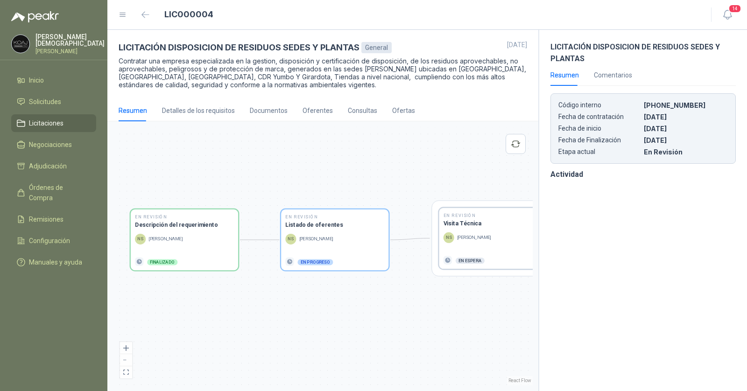
drag, startPoint x: 233, startPoint y: 178, endPoint x: 324, endPoint y: 175, distance: 91.0
click at [324, 175] on div "En Revisión Descripción del requerimiento NS Nathaly Saboya Finalizado En Revis…" at bounding box center [323, 256] width 420 height 259
click at [202, 112] on div "Detalles de los requisitos" at bounding box center [198, 110] width 73 height 10
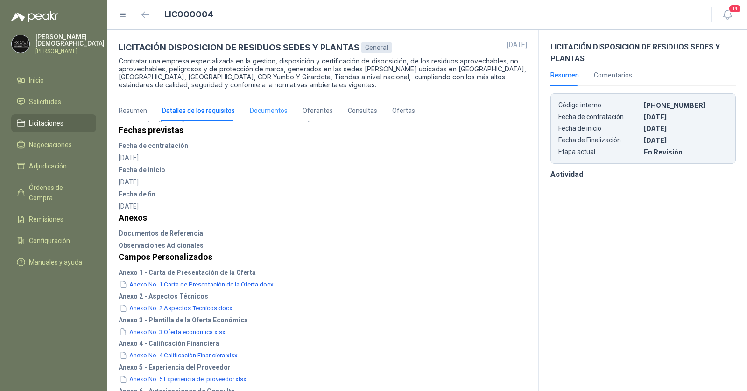
click at [266, 103] on div "Documentos" at bounding box center [269, 110] width 38 height 21
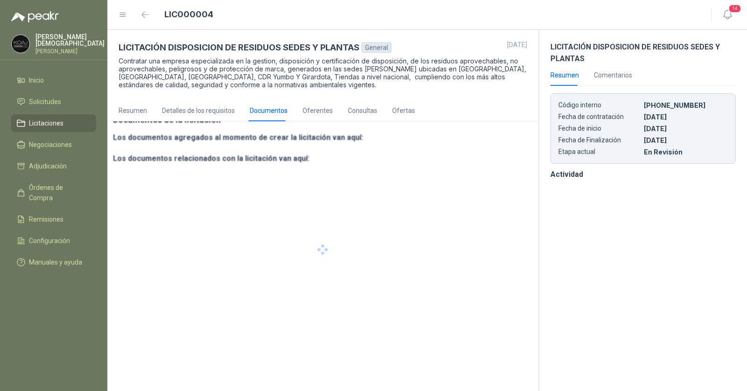
scroll to position [13, 0]
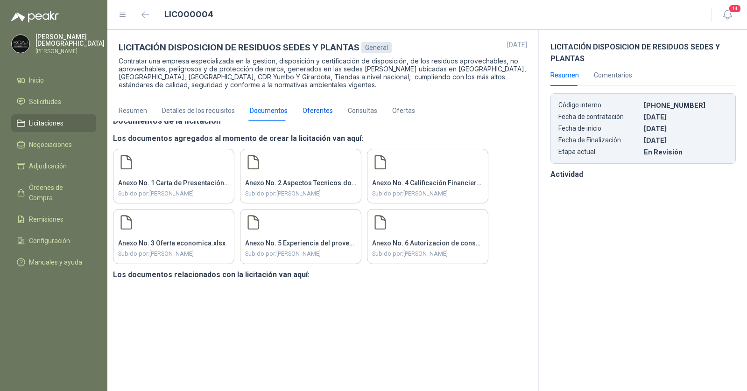
click at [325, 113] on div "Oferentes" at bounding box center [317, 110] width 30 height 10
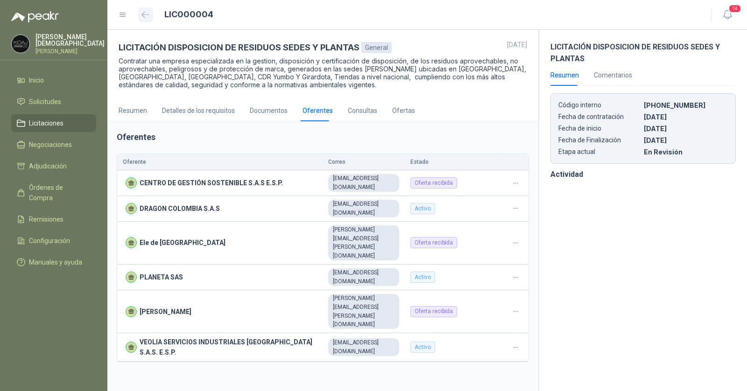
click at [149, 14] on icon "button" at bounding box center [145, 15] width 7 height 6
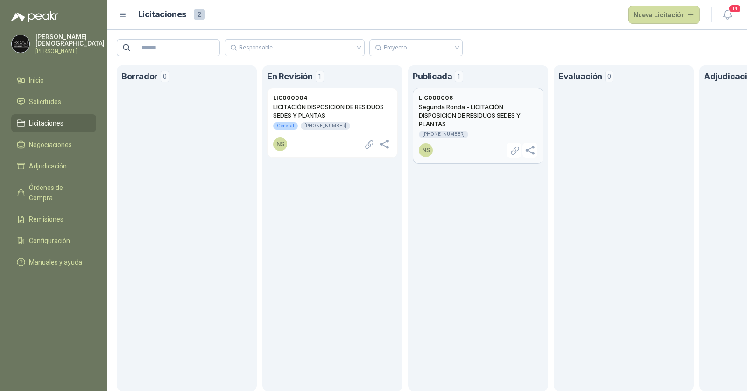
click at [475, 112] on h2 "Segunda Ronda - LICITACIÓN DISPOSICION DE RESIDUOS SEDES Y PLANTAS" at bounding box center [478, 115] width 119 height 25
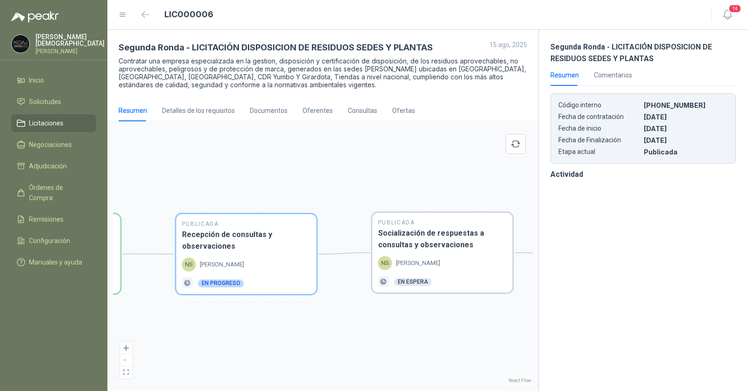
drag, startPoint x: 392, startPoint y: 189, endPoint x: 311, endPoint y: 172, distance: 83.1
click at [311, 172] on div "En Revisión Descripción del requerimiento SM Simón Mosquera Finalizado En Revis…" at bounding box center [323, 256] width 420 height 259
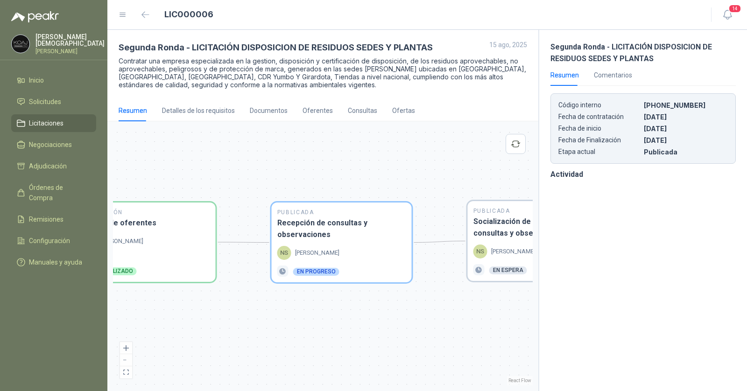
drag, startPoint x: 279, startPoint y: 171, endPoint x: 374, endPoint y: 160, distance: 95.9
click at [374, 160] on div "En Revisión Descripción del requerimiento SM Simón Mosquera Finalizado En Revis…" at bounding box center [323, 256] width 420 height 259
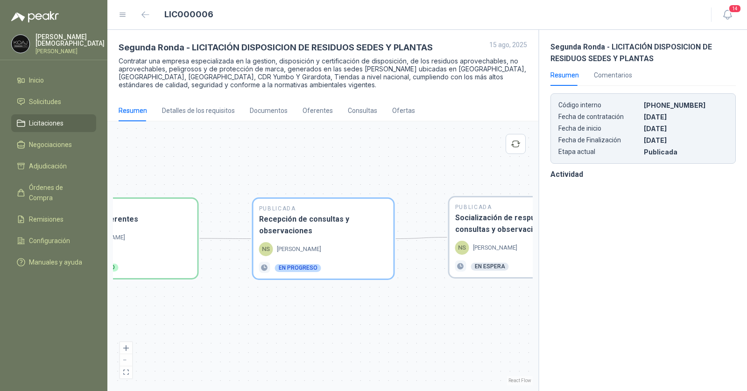
drag, startPoint x: 399, startPoint y: 161, endPoint x: 360, endPoint y: 155, distance: 39.6
click at [360, 155] on div "En Revisión Descripción del requerimiento SM Simón Mosquera Finalizado En Revis…" at bounding box center [323, 256] width 420 height 259
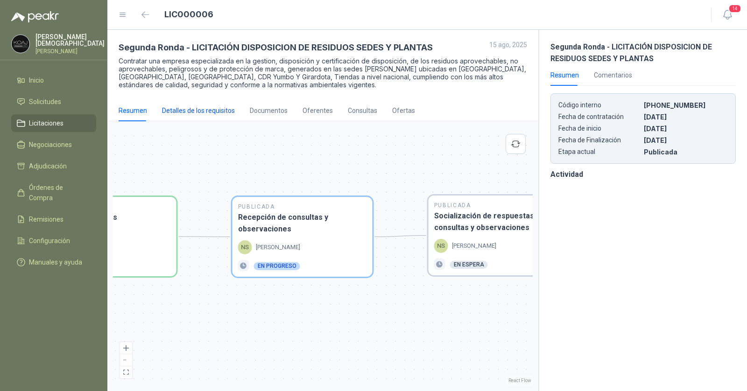
click at [199, 108] on div "Detalles de los requisitos" at bounding box center [198, 110] width 73 height 10
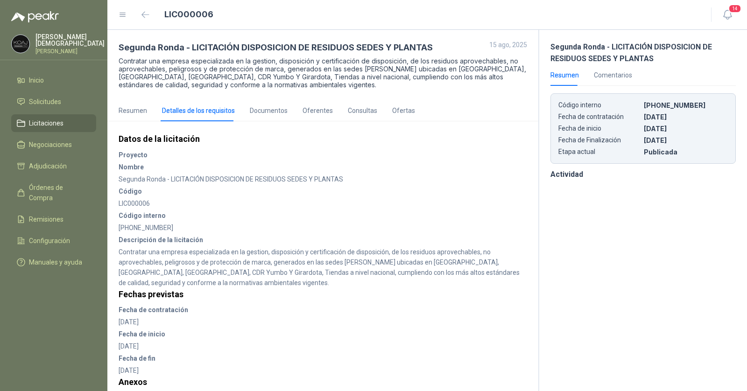
click at [149, 114] on div "Resumen Detalles de los requisitos Documentos Oferentes Consultas Ofertas" at bounding box center [267, 110] width 296 height 21
click at [134, 112] on div "Resumen" at bounding box center [133, 110] width 28 height 10
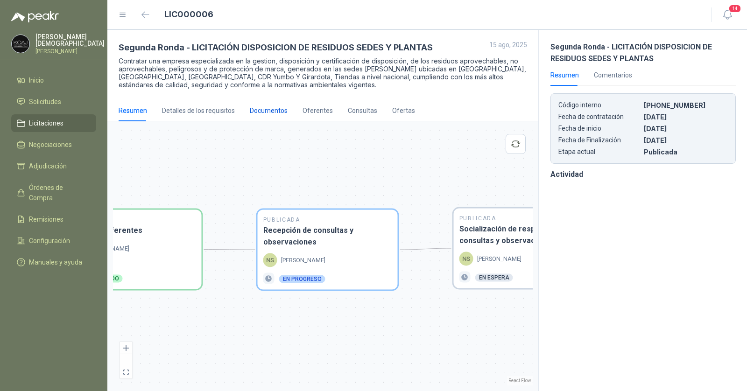
click at [266, 111] on div "Documentos" at bounding box center [269, 110] width 38 height 10
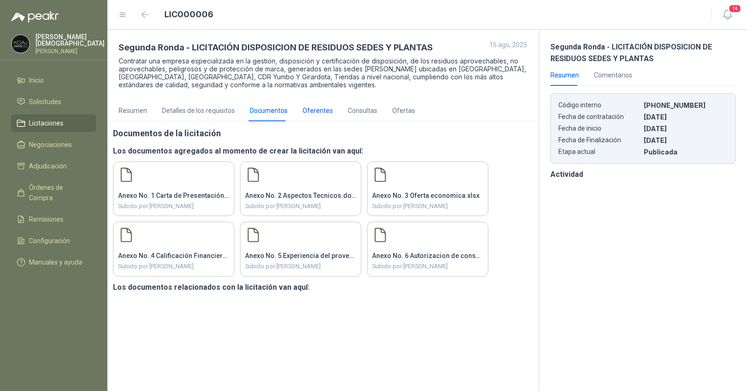
click at [308, 112] on div "Oferentes" at bounding box center [317, 110] width 30 height 10
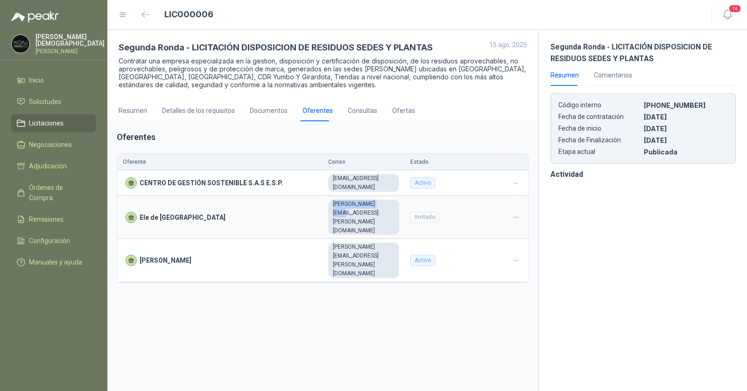
drag, startPoint x: 331, startPoint y: 197, endPoint x: 378, endPoint y: 196, distance: 47.2
click at [378, 200] on div "carlos.garzon@eledecolombia.com.co" at bounding box center [363, 217] width 71 height 35
click at [399, 200] on div "carlos.garzon@eledecolombia.com.co" at bounding box center [363, 217] width 71 height 35
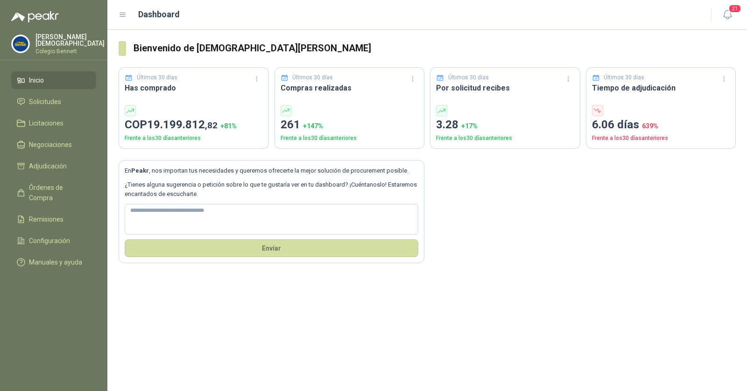
click at [64, 49] on p "Colegio Bennett" at bounding box center [69, 52] width 69 height 6
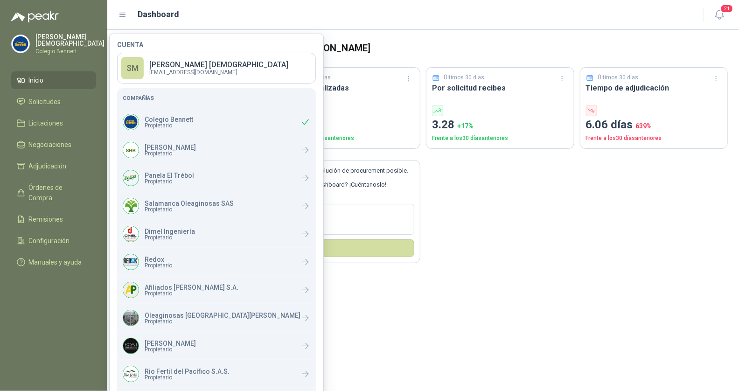
scroll to position [89, 0]
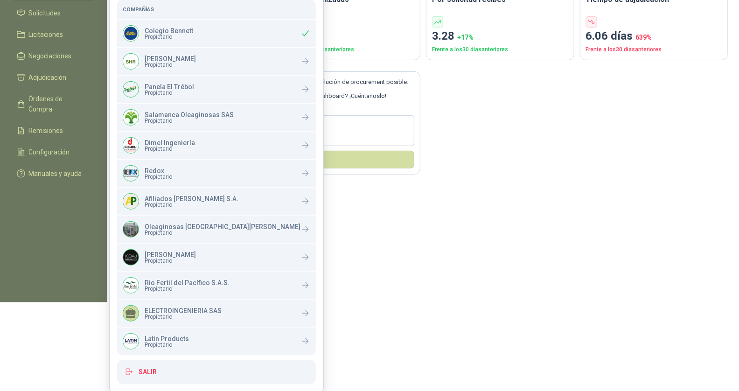
click at [509, 240] on div "Bienvenido de nuevo Simón Mosquera Últimos 30 días Has comprado COP 19.199.812 …" at bounding box center [423, 121] width 632 height 361
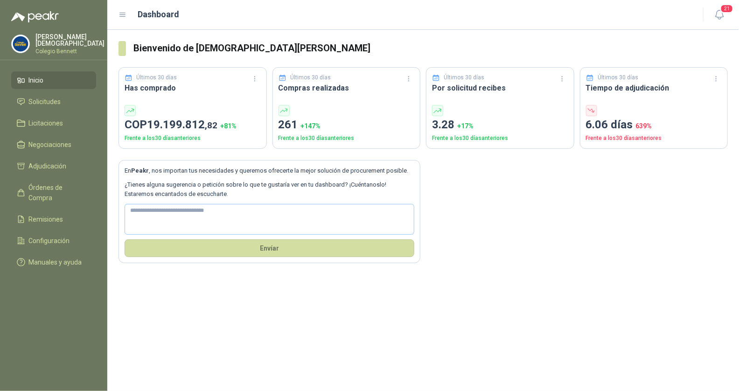
scroll to position [0, 0]
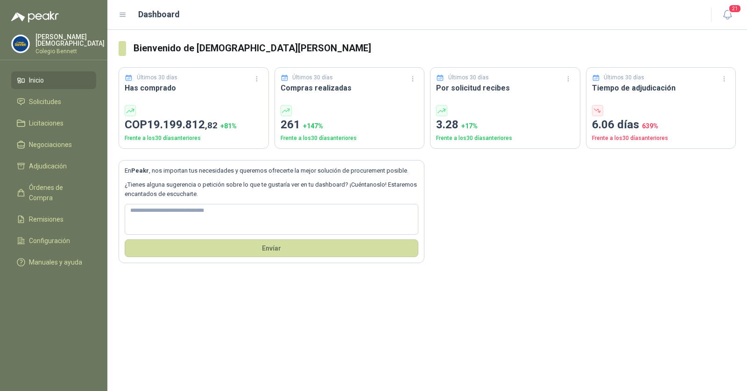
click at [59, 49] on p "Colegio Bennett" at bounding box center [69, 52] width 69 height 6
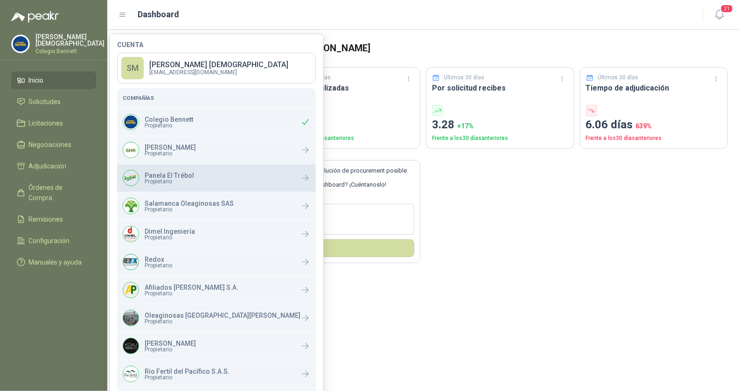
click at [176, 179] on span "Propietario" at bounding box center [169, 182] width 49 height 6
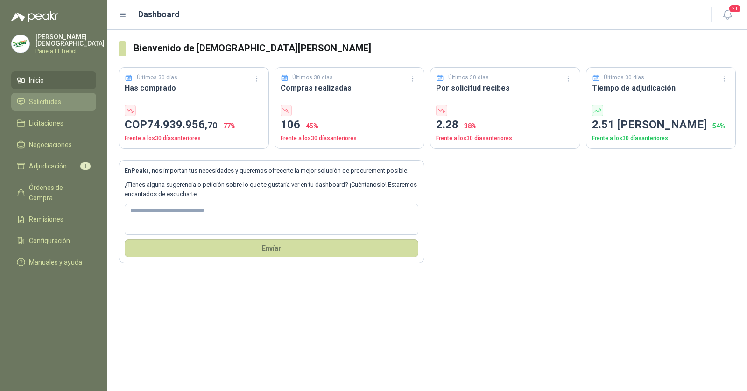
click at [57, 103] on span "Solicitudes" at bounding box center [45, 102] width 32 height 10
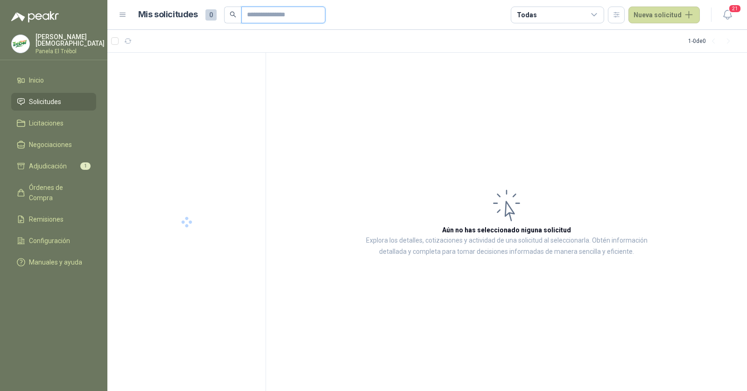
click at [264, 18] on input "text" at bounding box center [279, 15] width 65 height 16
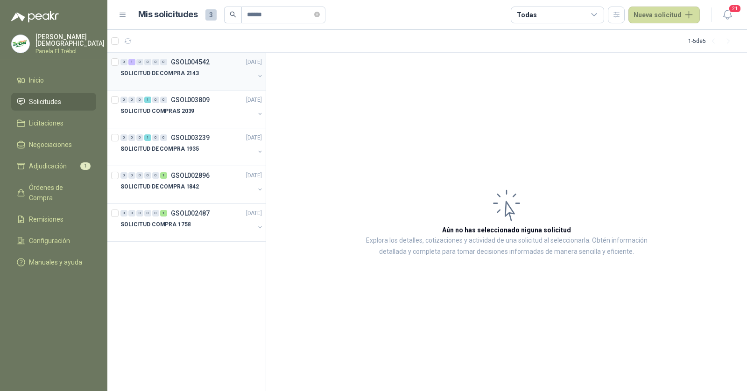
click at [188, 81] on div at bounding box center [187, 82] width 134 height 7
click at [197, 76] on div "SOLICITUD DE COMPRA 2143" at bounding box center [187, 73] width 134 height 11
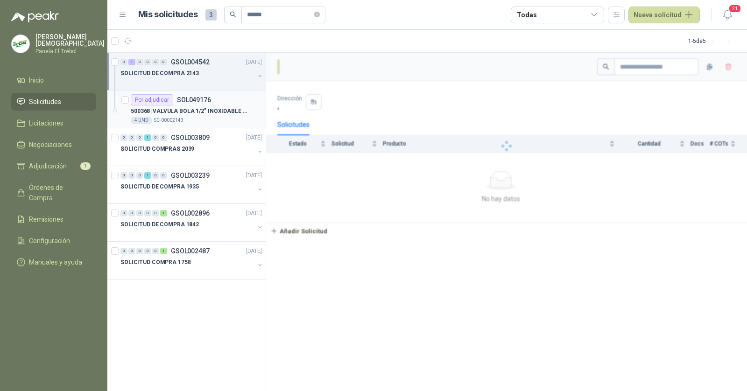
click at [203, 105] on div "Por adjudicar SOL049176" at bounding box center [171, 99] width 80 height 11
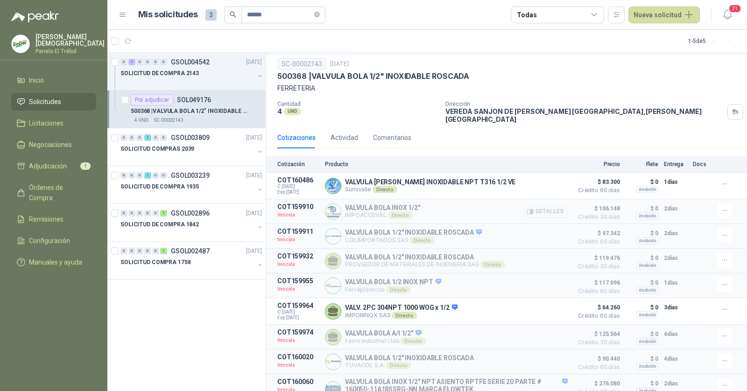
scroll to position [50, 0]
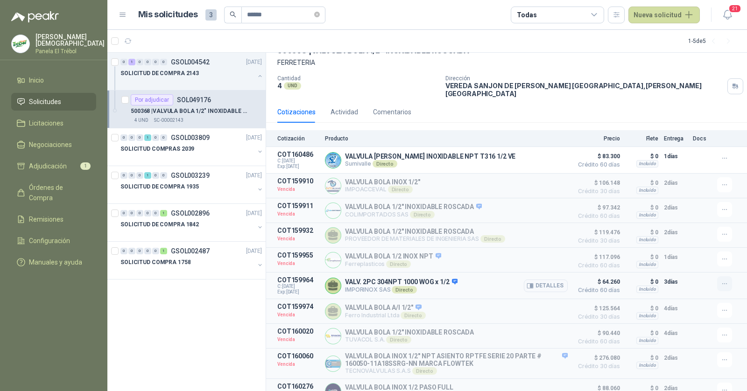
click at [721, 280] on icon "button" at bounding box center [725, 284] width 8 height 8
click at [463, 277] on div "VALV. 2PC 304NPT 1000 WOG x 1/2 IMPORINOX SAS Directo Detalles" at bounding box center [446, 285] width 243 height 19
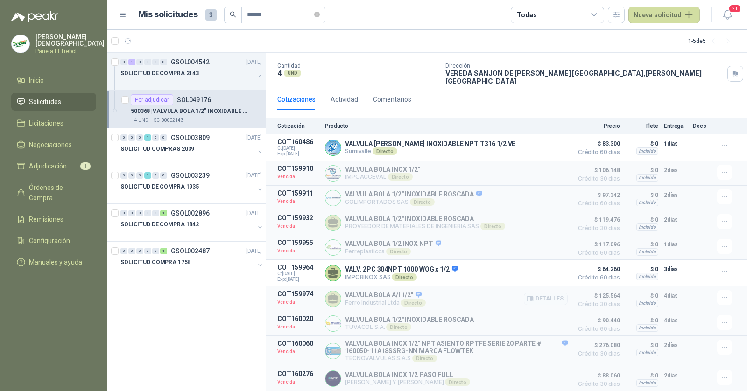
scroll to position [78, 0]
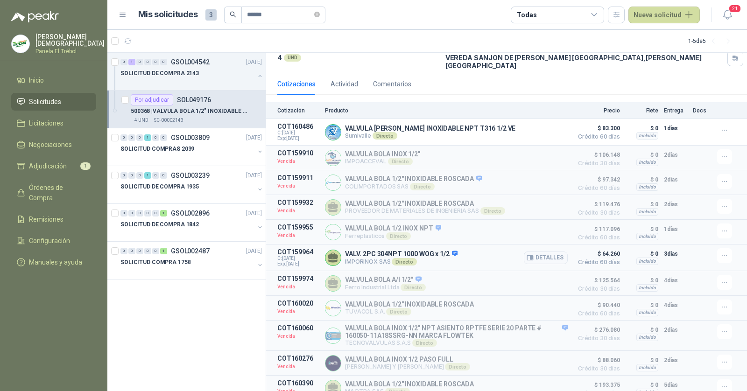
click at [303, 248] on p "COT159964" at bounding box center [298, 251] width 42 height 7
copy p "COT159964"
drag, startPoint x: 276, startPoint y: 18, endPoint x: 252, endPoint y: 15, distance: 23.4
click at [252, 15] on input "******" at bounding box center [279, 15] width 65 height 16
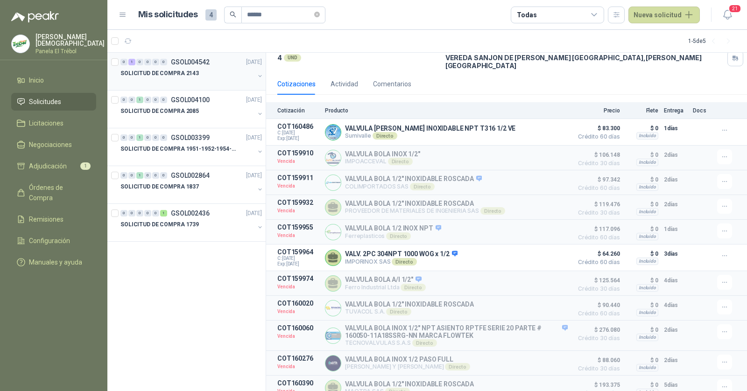
click at [210, 81] on div at bounding box center [187, 82] width 134 height 7
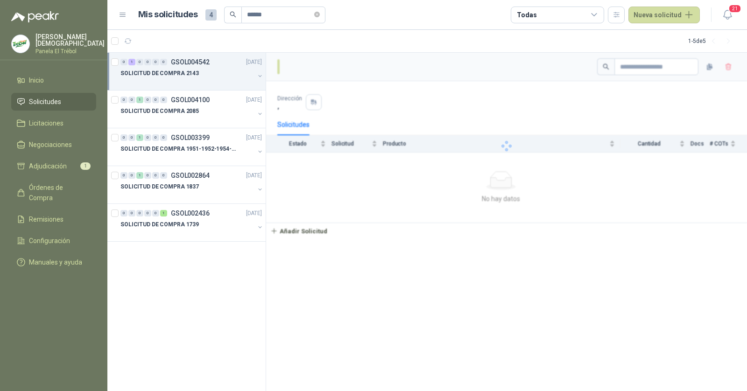
click at [210, 81] on div at bounding box center [187, 82] width 134 height 7
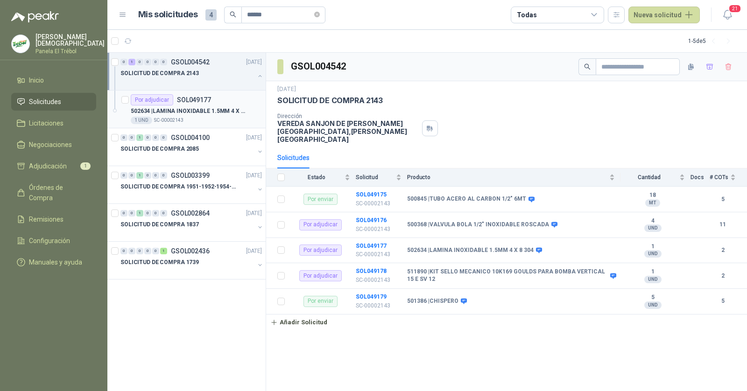
click at [210, 107] on p "502634 | LAMINA INOXIDABLE 1.5MM 4 X 8 304" at bounding box center [189, 111] width 116 height 9
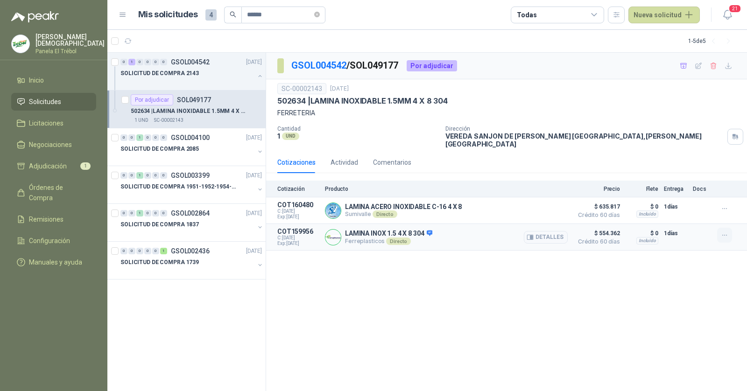
click at [724, 231] on icon "button" at bounding box center [725, 235] width 8 height 8
click at [627, 277] on div "GSOL004542 / SOL049177 Por adjudicar SC-00002143 21 jul, 2025 502634 | LAMINA I…" at bounding box center [506, 222] width 481 height 339
click at [304, 228] on p "COT159956" at bounding box center [298, 231] width 42 height 7
copy p "COT159956"
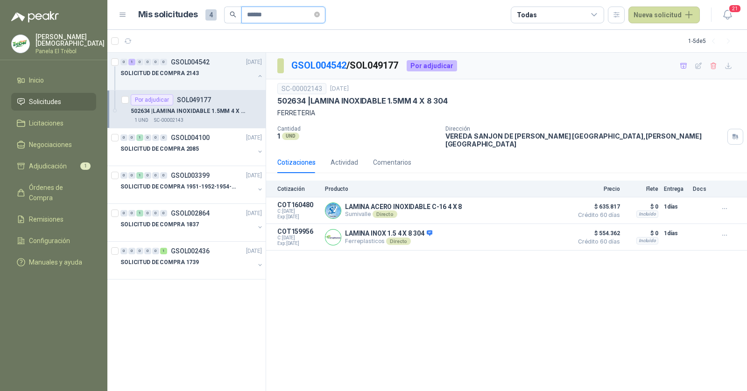
drag, startPoint x: 252, startPoint y: 13, endPoint x: 292, endPoint y: 20, distance: 40.3
click at [292, 20] on input "******" at bounding box center [279, 15] width 65 height 16
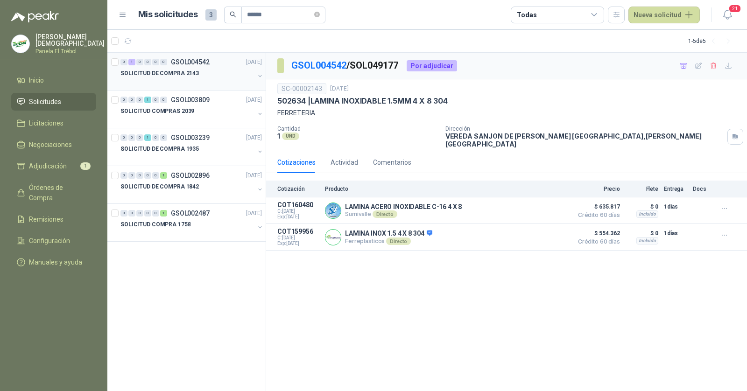
click at [201, 76] on div "SOLICITUD DE COMPRA 2143" at bounding box center [187, 73] width 134 height 11
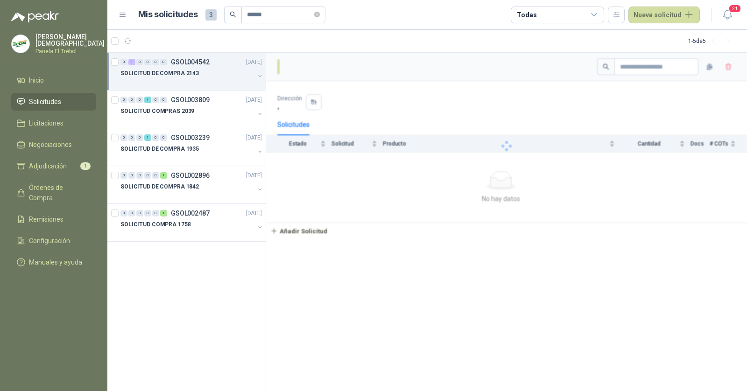
click at [201, 76] on div "SOLICITUD DE COMPRA 2143" at bounding box center [187, 73] width 134 height 11
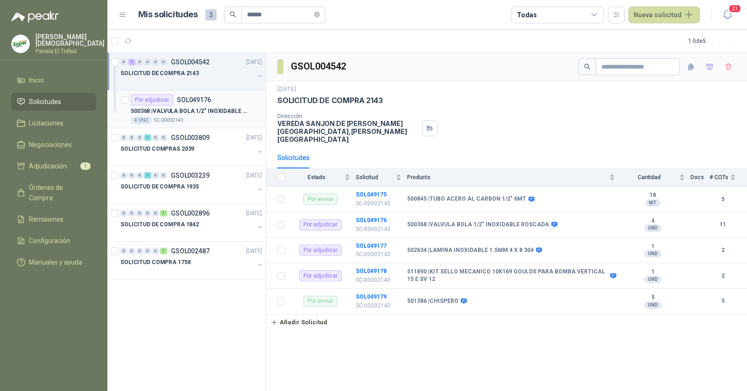
click at [204, 114] on p "500368 | VALVULA BOLA 1/2" INOXIDABLE ROSCADA" at bounding box center [189, 111] width 116 height 9
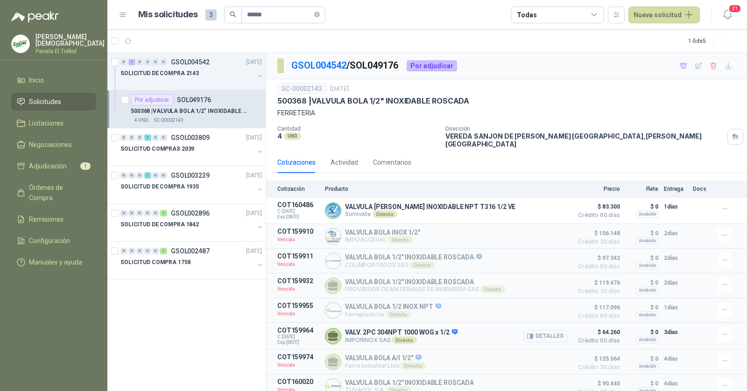
click at [294, 327] on p "COT159964" at bounding box center [298, 330] width 42 height 7
copy p "COT159964"
drag, startPoint x: 252, startPoint y: 17, endPoint x: 290, endPoint y: 19, distance: 37.9
click at [290, 19] on input "******" at bounding box center [279, 15] width 65 height 16
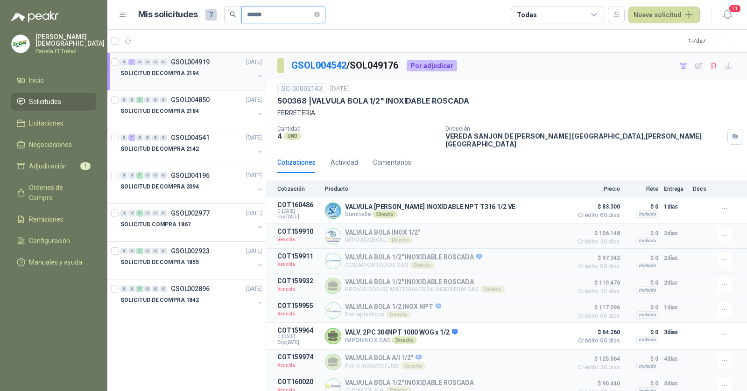
type input "******"
click at [199, 79] on div at bounding box center [187, 82] width 134 height 7
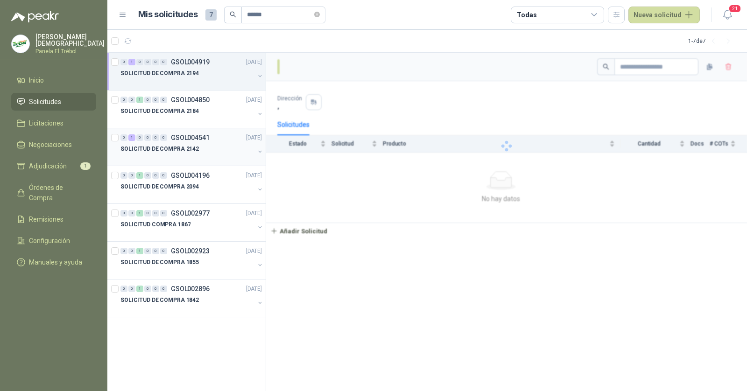
click at [205, 144] on div "SOLICITUD DE COMPRA 2142" at bounding box center [187, 148] width 134 height 11
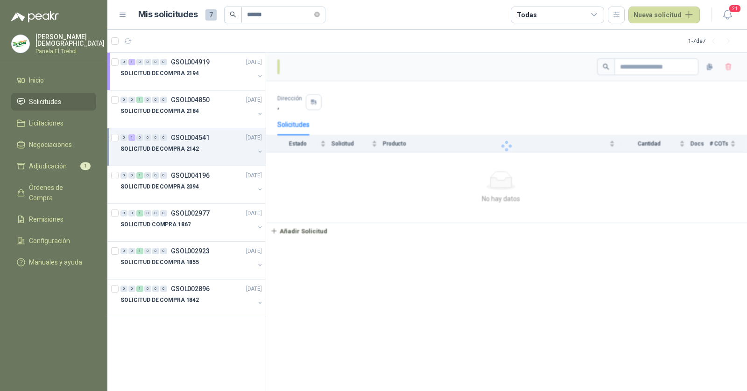
click at [204, 147] on div "SOLICITUD DE COMPRA 2142" at bounding box center [187, 148] width 134 height 11
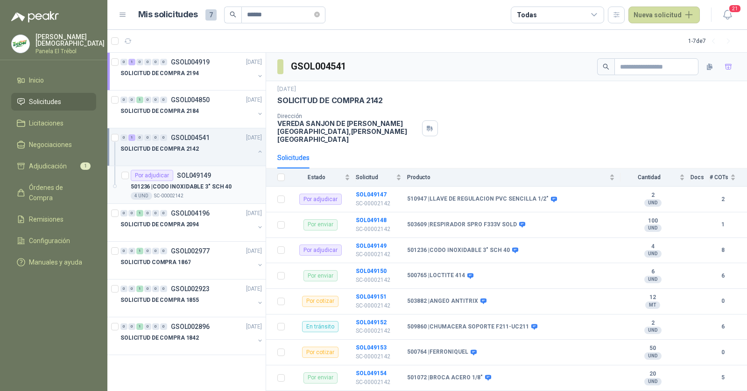
click at [200, 182] on p "501236 | CODO INOXIDABLE 3" SCH 40" at bounding box center [181, 186] width 101 height 9
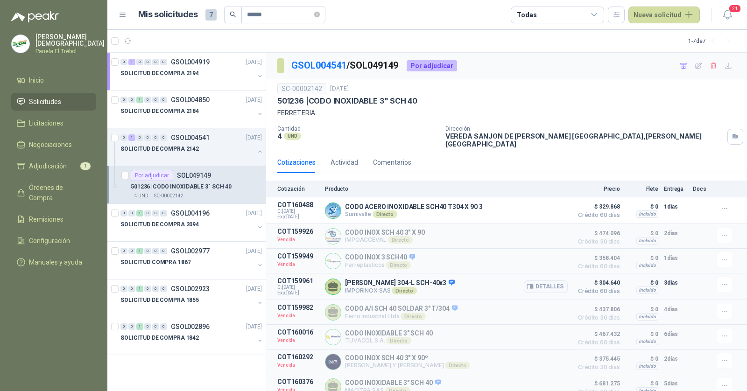
click at [294, 277] on p "COT159961" at bounding box center [298, 280] width 42 height 7
copy p "COT159961"
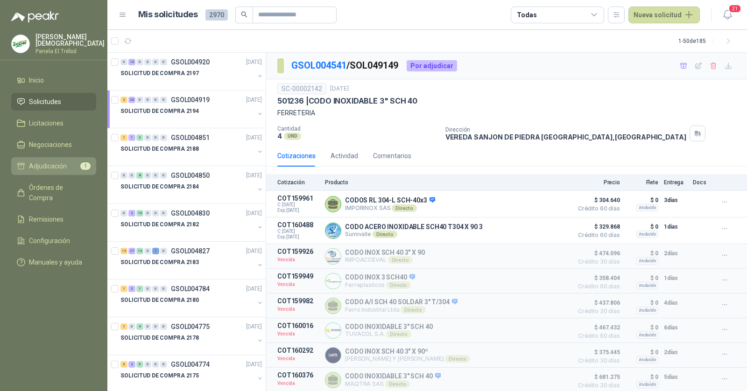
click at [58, 168] on span "Adjudicación" at bounding box center [48, 166] width 38 height 10
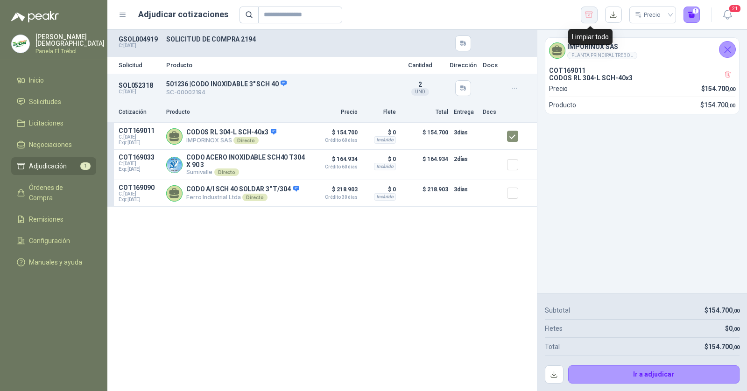
click at [594, 17] on button "button" at bounding box center [589, 15] width 17 height 17
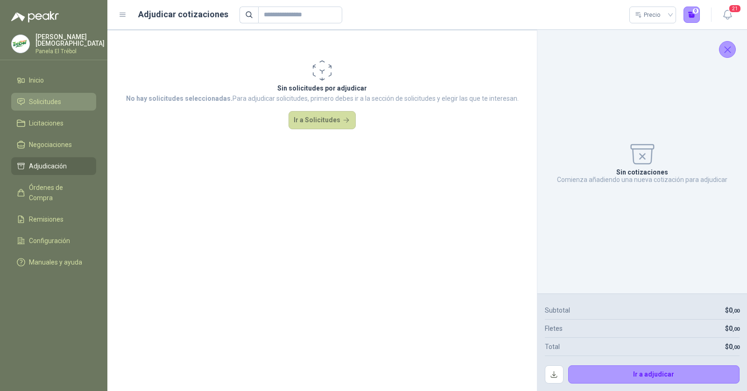
click at [35, 100] on span "Solicitudes" at bounding box center [45, 102] width 32 height 10
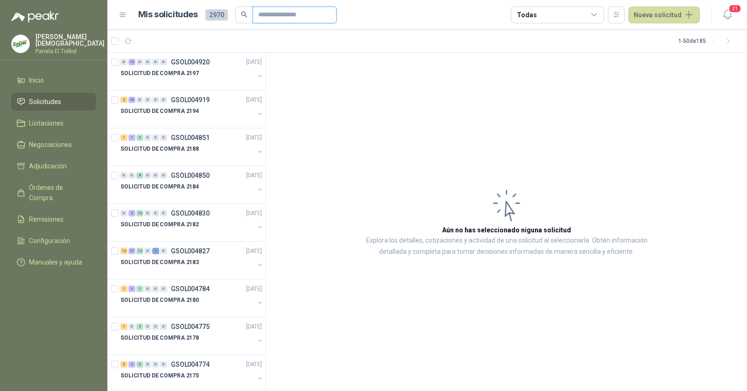
click at [291, 12] on input "text" at bounding box center [290, 15] width 65 height 16
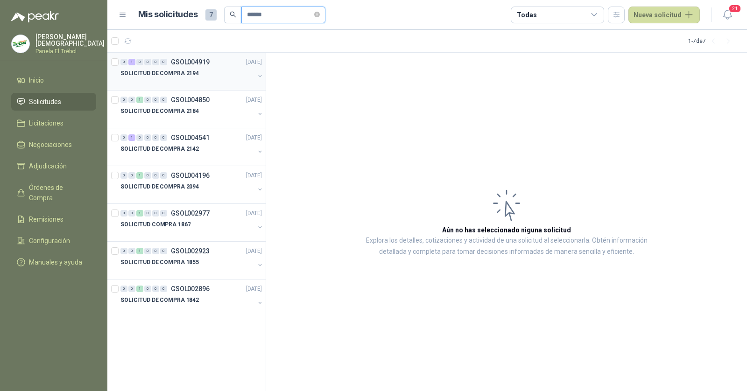
type input "******"
click at [203, 69] on div "SOLICITUD DE COMPRA 2194" at bounding box center [187, 73] width 134 height 11
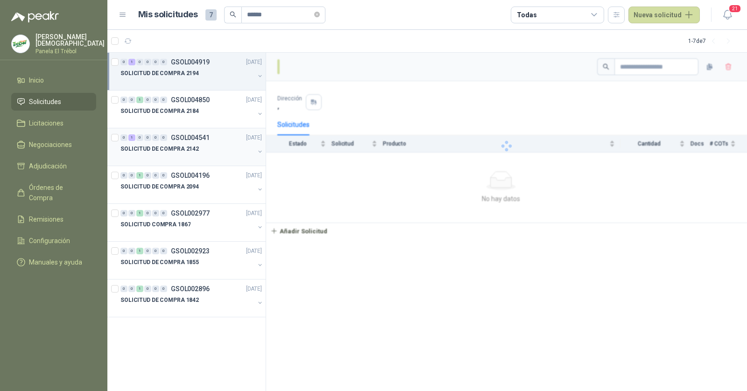
click at [208, 136] on p "GSOL004541" at bounding box center [190, 137] width 39 height 7
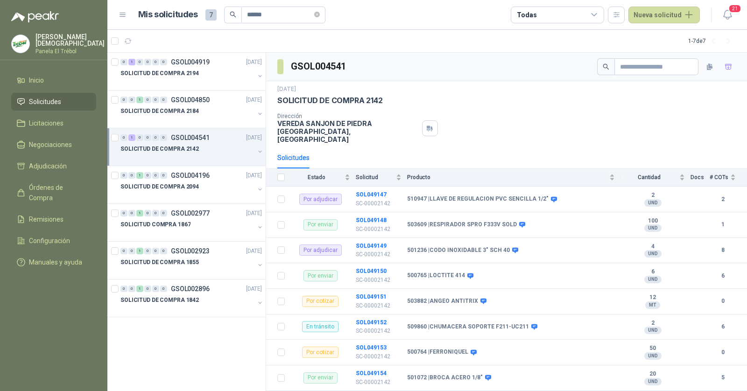
drag, startPoint x: 214, startPoint y: 136, endPoint x: 186, endPoint y: 149, distance: 31.3
click at [186, 149] on p "SOLICITUD DE COMPRA 2142" at bounding box center [159, 149] width 78 height 9
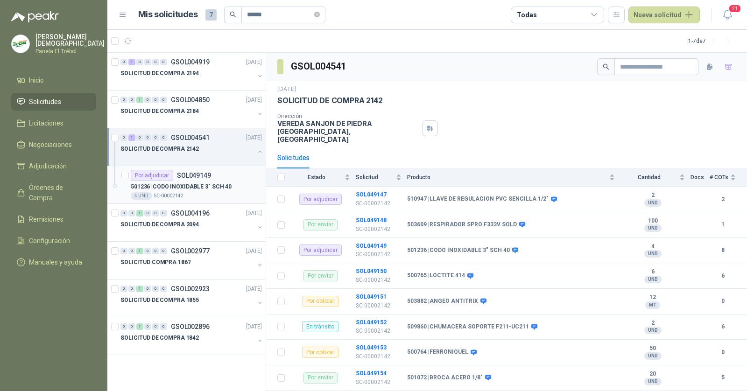
click at [187, 190] on div "501236 | CODO INOXIDABLE 3" SCH 40" at bounding box center [196, 186] width 131 height 11
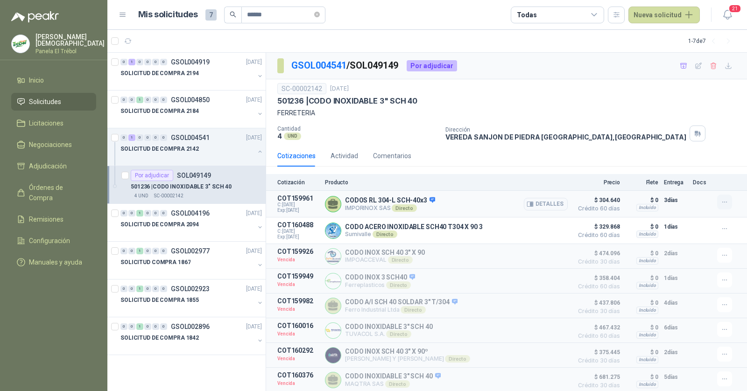
click at [724, 203] on icon "button" at bounding box center [725, 202] width 8 height 8
click at [677, 164] on button "Añadir" at bounding box center [705, 163] width 75 height 15
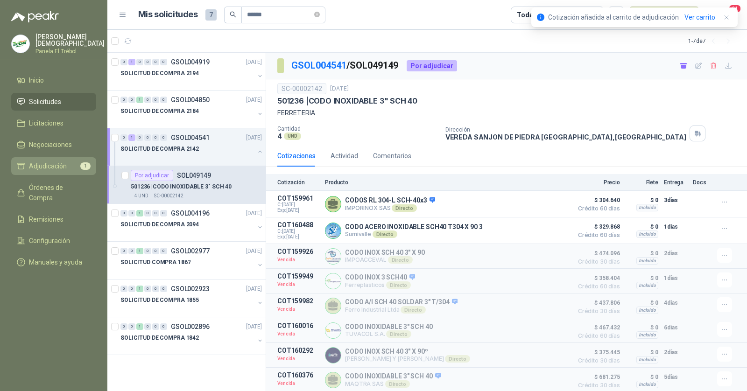
click at [47, 166] on span "Adjudicación" at bounding box center [48, 166] width 38 height 10
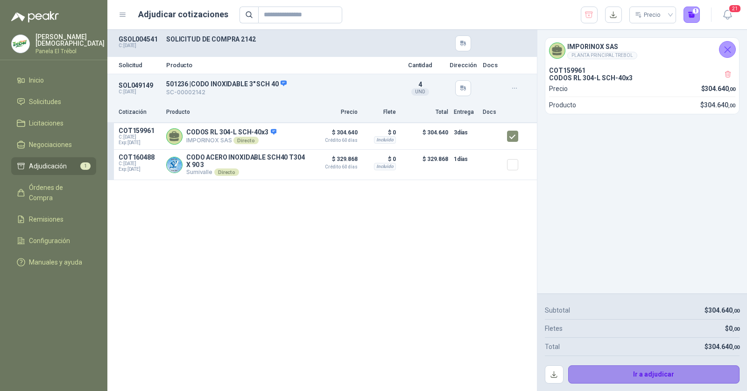
click at [670, 372] on button "Ir a adjudicar" at bounding box center [654, 374] width 172 height 19
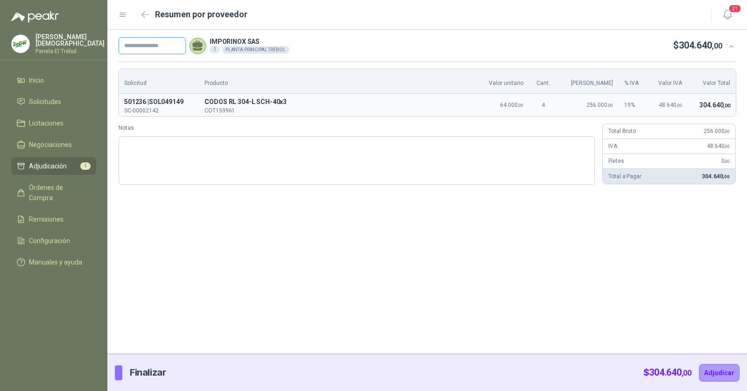
click at [157, 44] on input "text" at bounding box center [152, 45] width 67 height 17
paste input "**********"
type input "**********"
click at [718, 370] on button "Adjudicar" at bounding box center [719, 373] width 41 height 18
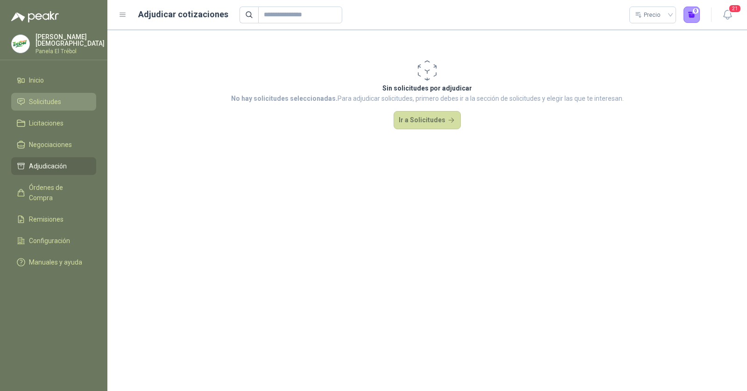
click at [30, 97] on span "Solicitudes" at bounding box center [45, 102] width 32 height 10
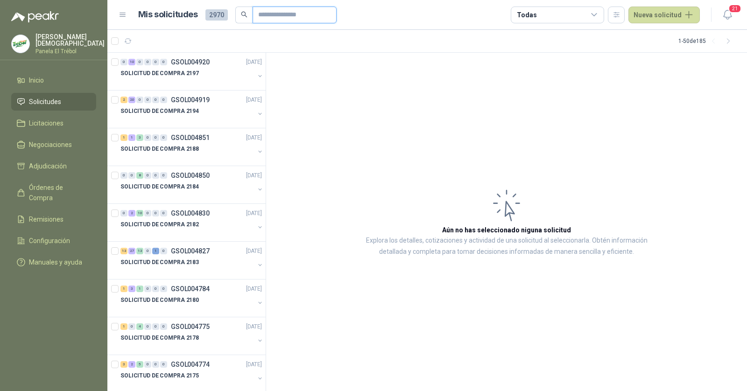
click at [278, 17] on input "text" at bounding box center [290, 15] width 65 height 16
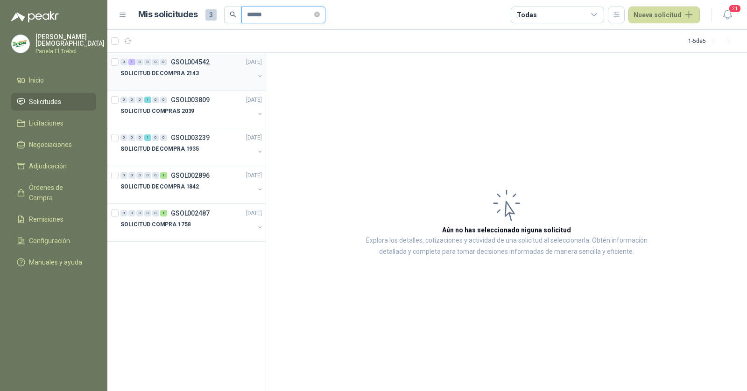
type input "******"
click at [214, 64] on div "0 1 0 0 0 0 GSOL004542 21/07/25" at bounding box center [191, 61] width 143 height 11
click at [207, 69] on div "SOLICITUD DE COMPRA 2143" at bounding box center [187, 73] width 134 height 11
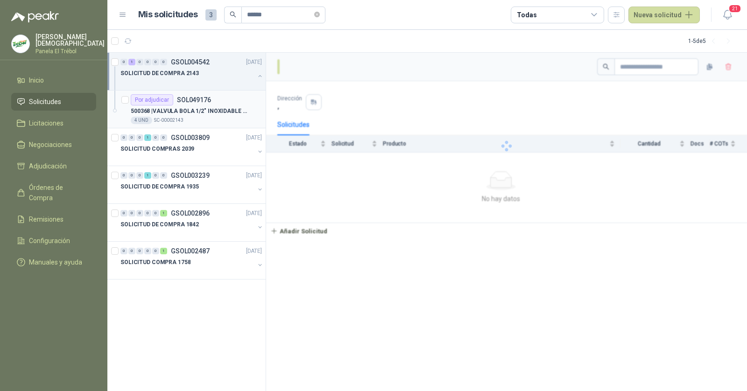
click at [204, 110] on p "500368 | VALVULA BOLA 1/2" INOXIDABLE ROSCADA" at bounding box center [189, 111] width 116 height 9
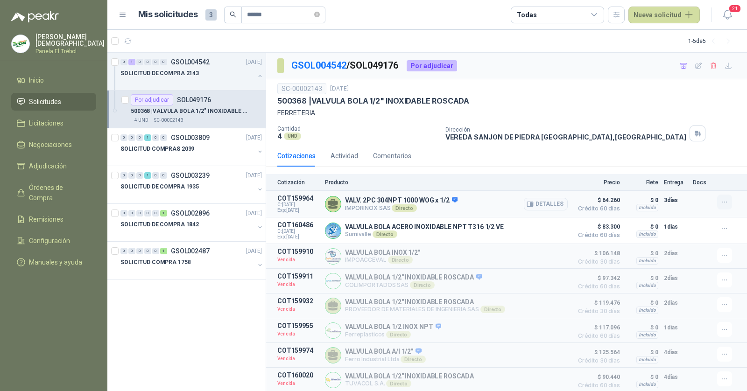
click at [721, 199] on icon "button" at bounding box center [725, 202] width 8 height 8
click at [695, 161] on button "Añadir" at bounding box center [705, 164] width 75 height 15
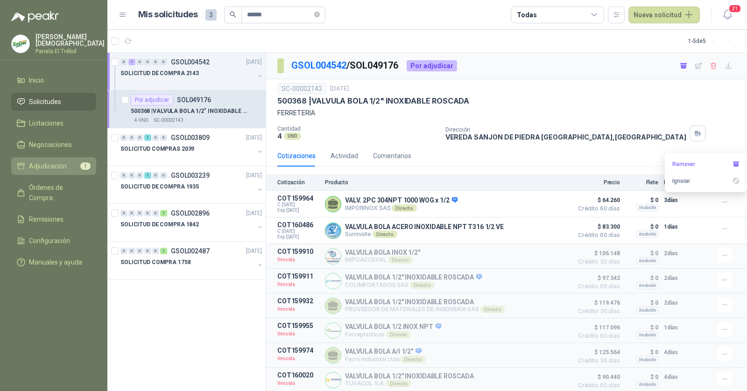
click at [45, 163] on span "Adjudicación" at bounding box center [48, 166] width 38 height 10
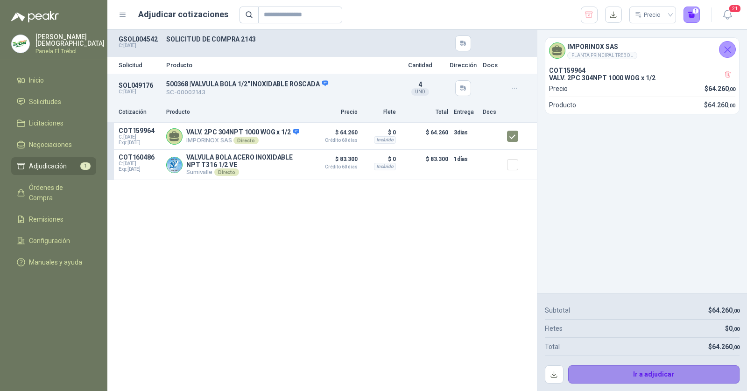
click at [657, 373] on button "Ir a adjudicar" at bounding box center [654, 374] width 172 height 19
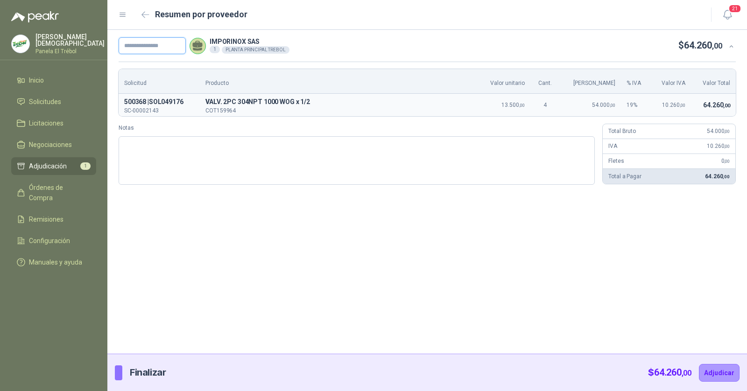
click at [162, 45] on input "text" at bounding box center [152, 45] width 67 height 17
paste input "**********"
type input "**********"
click at [725, 375] on button "Adjudicar" at bounding box center [719, 373] width 41 height 18
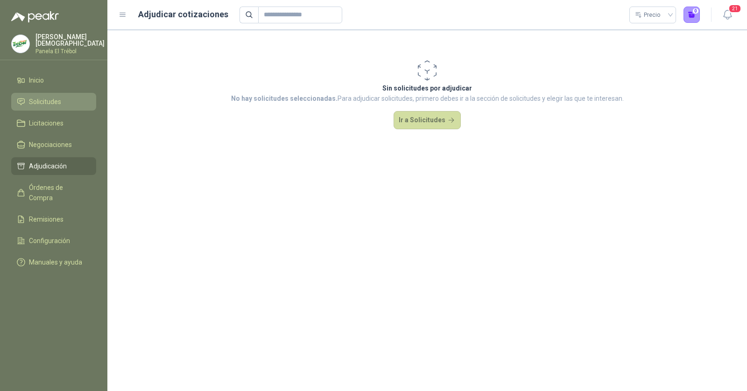
click at [75, 97] on li "Solicitudes" at bounding box center [54, 102] width 74 height 10
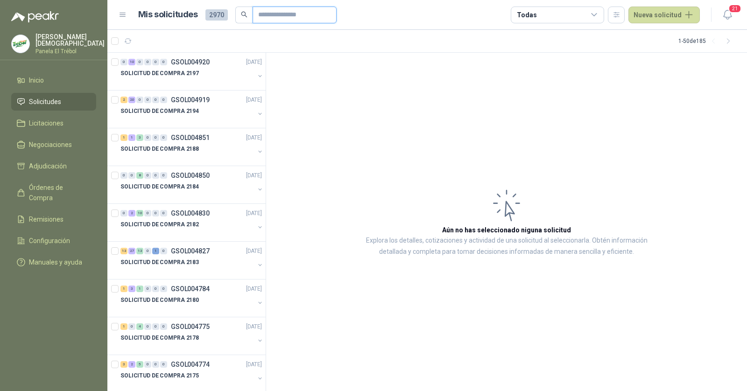
click at [281, 17] on input "text" at bounding box center [290, 15] width 65 height 16
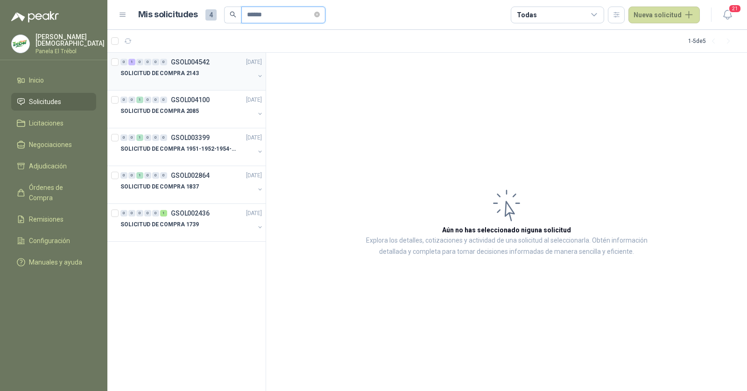
type input "******"
click at [184, 74] on p "SOLICITUD DE COMPRA 2143" at bounding box center [159, 73] width 78 height 9
click at [201, 71] on div "SOLICITUD DE COMPRA 2143" at bounding box center [187, 73] width 134 height 11
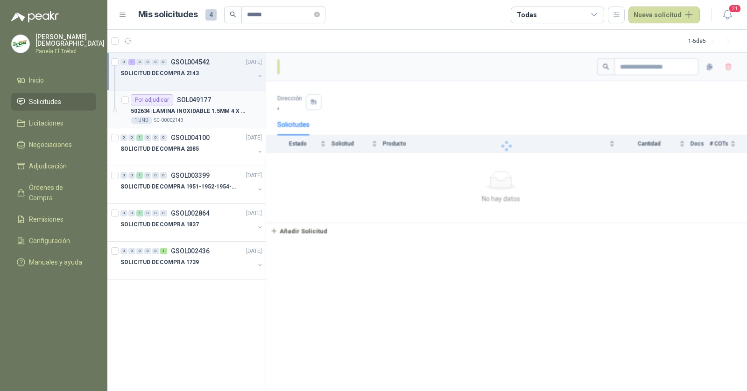
click at [204, 101] on p "SOL049177" at bounding box center [194, 100] width 34 height 7
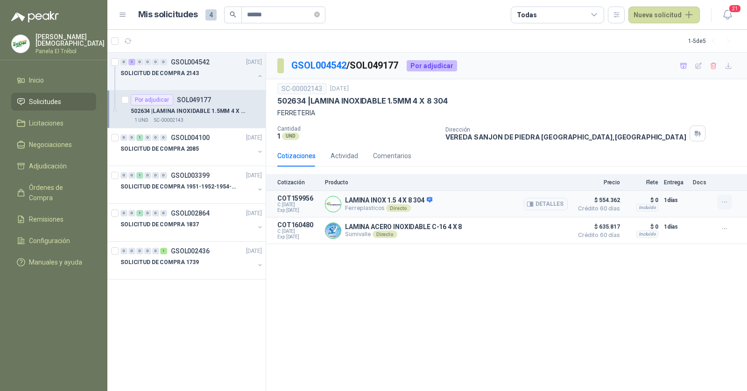
click at [726, 201] on icon "button" at bounding box center [725, 202] width 8 height 8
click at [686, 164] on button "Añadir" at bounding box center [705, 164] width 75 height 15
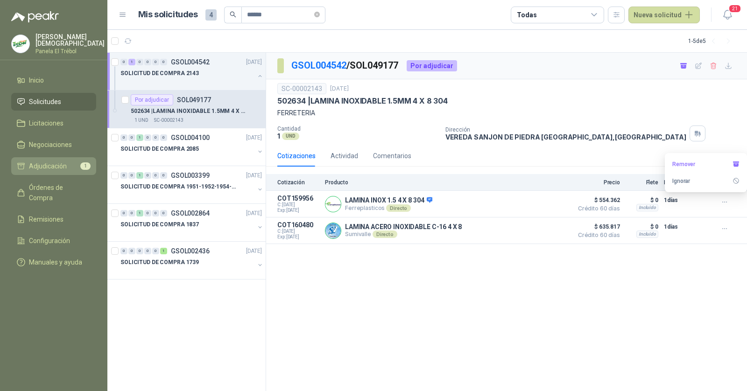
click at [56, 167] on span "Adjudicación" at bounding box center [48, 166] width 38 height 10
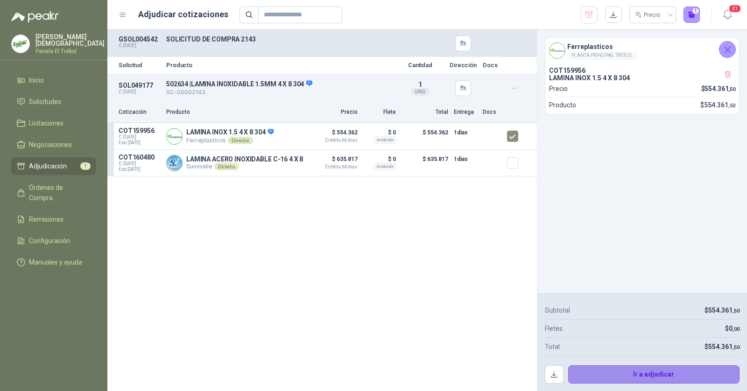
click at [678, 371] on button "Ir a adjudicar" at bounding box center [654, 374] width 172 height 19
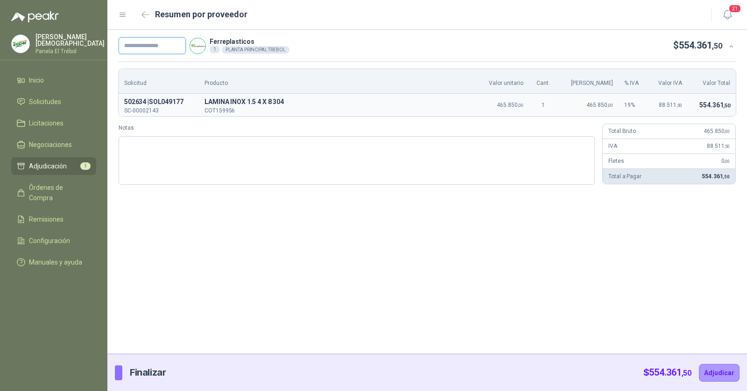
click at [147, 44] on input "text" at bounding box center [152, 45] width 67 height 17
paste input "**********"
type input "**********"
click at [721, 371] on button "Adjudicar" at bounding box center [719, 373] width 41 height 18
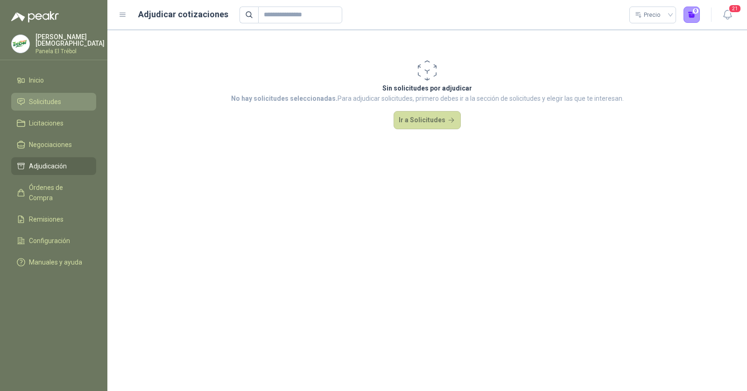
click at [36, 101] on span "Solicitudes" at bounding box center [45, 102] width 32 height 10
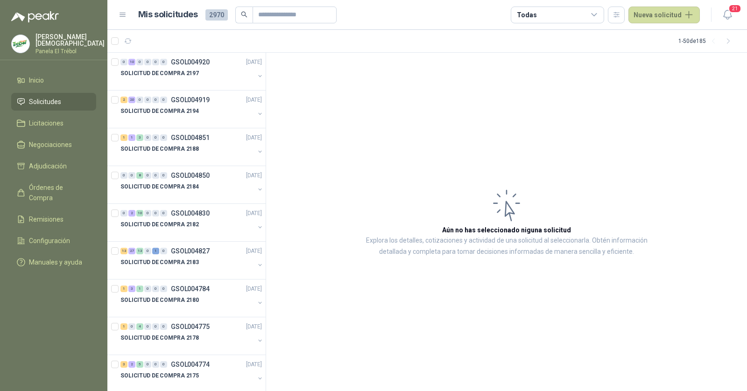
click at [50, 39] on p "[PERSON_NAME]" at bounding box center [69, 40] width 69 height 13
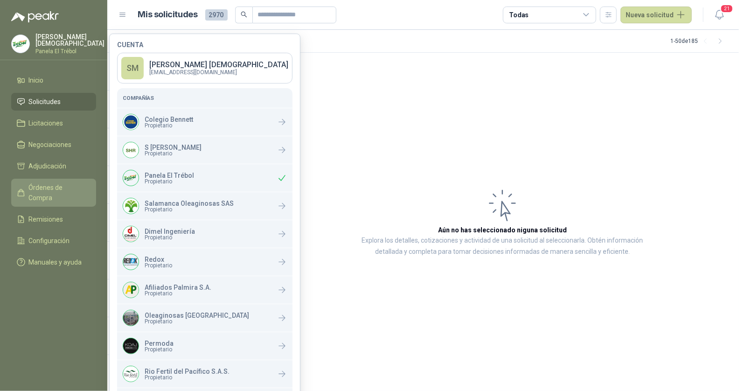
click at [53, 184] on span "Órdenes de Compra" at bounding box center [58, 192] width 58 height 21
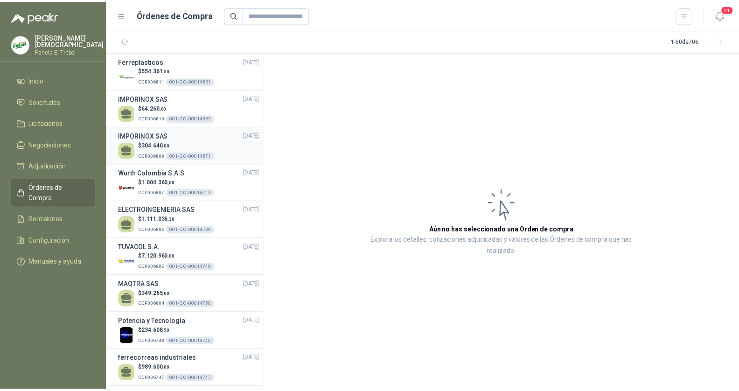
scroll to position [0, 0]
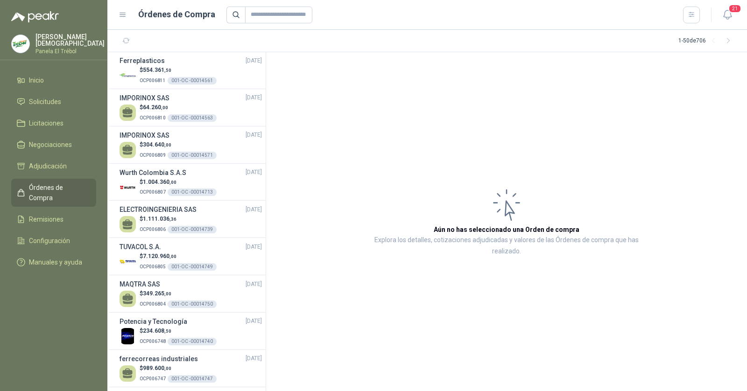
click at [61, 49] on p "Panela El Trébol" at bounding box center [69, 52] width 69 height 6
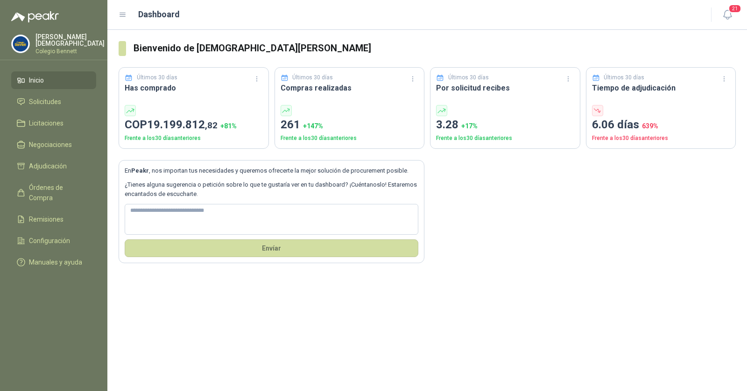
click at [70, 35] on p "[PERSON_NAME]" at bounding box center [69, 40] width 69 height 13
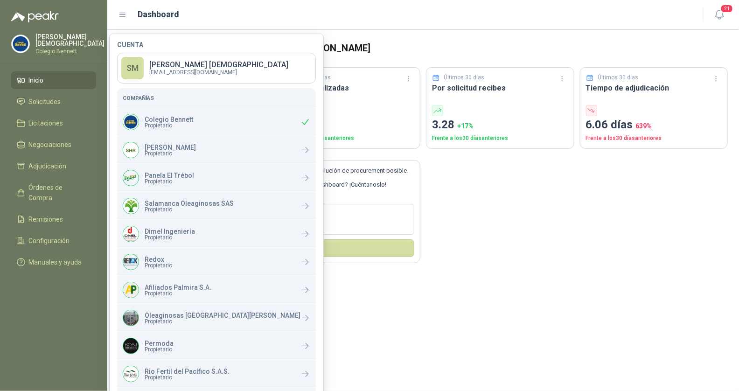
scroll to position [89, 0]
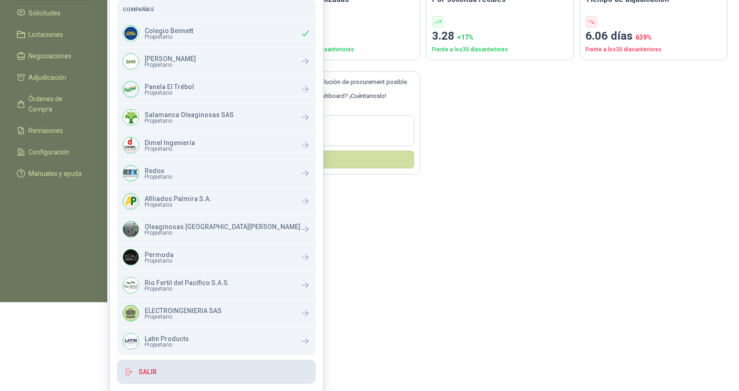
click at [160, 378] on button "Salir" at bounding box center [216, 372] width 199 height 24
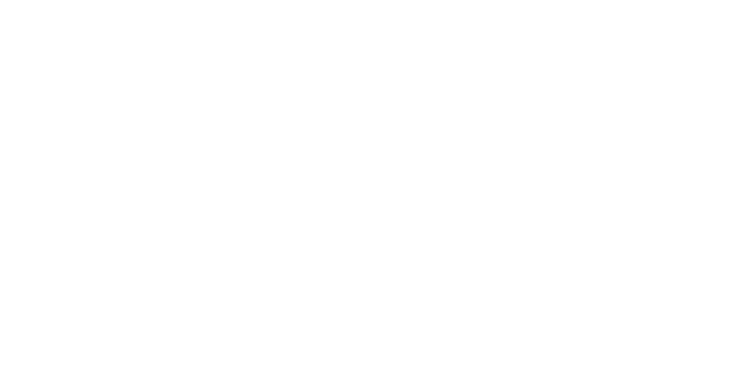
scroll to position [0, 0]
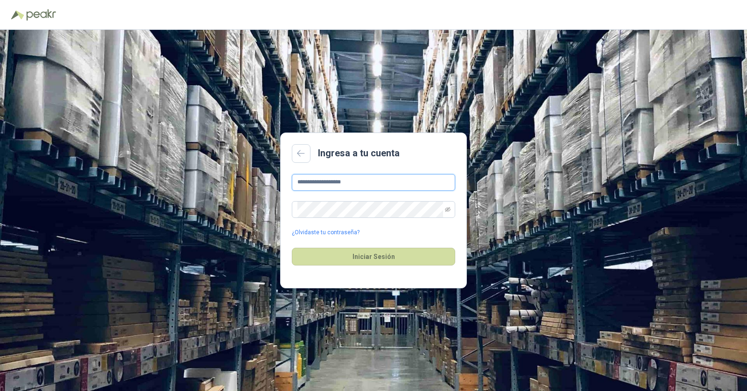
click at [348, 185] on input "**********" at bounding box center [373, 182] width 163 height 17
type input "**********"
click at [363, 254] on button "Iniciar Sesión" at bounding box center [373, 257] width 163 height 18
